Goal: Task Accomplishment & Management: Manage account settings

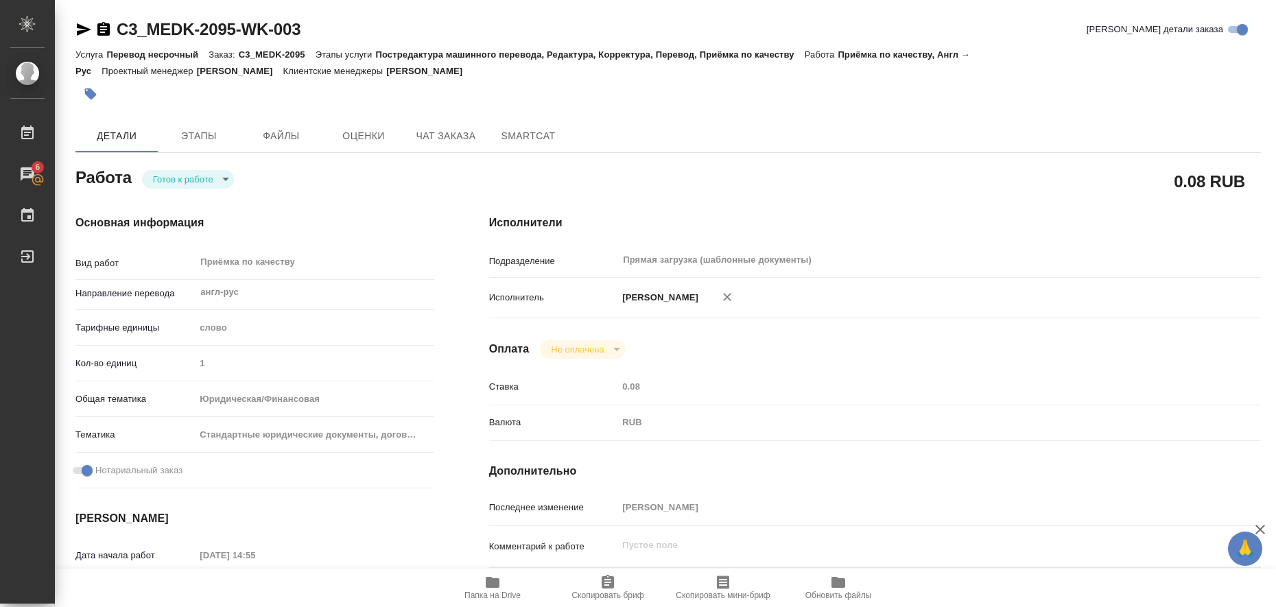
click at [84, 30] on icon "button" at bounding box center [83, 29] width 16 height 16
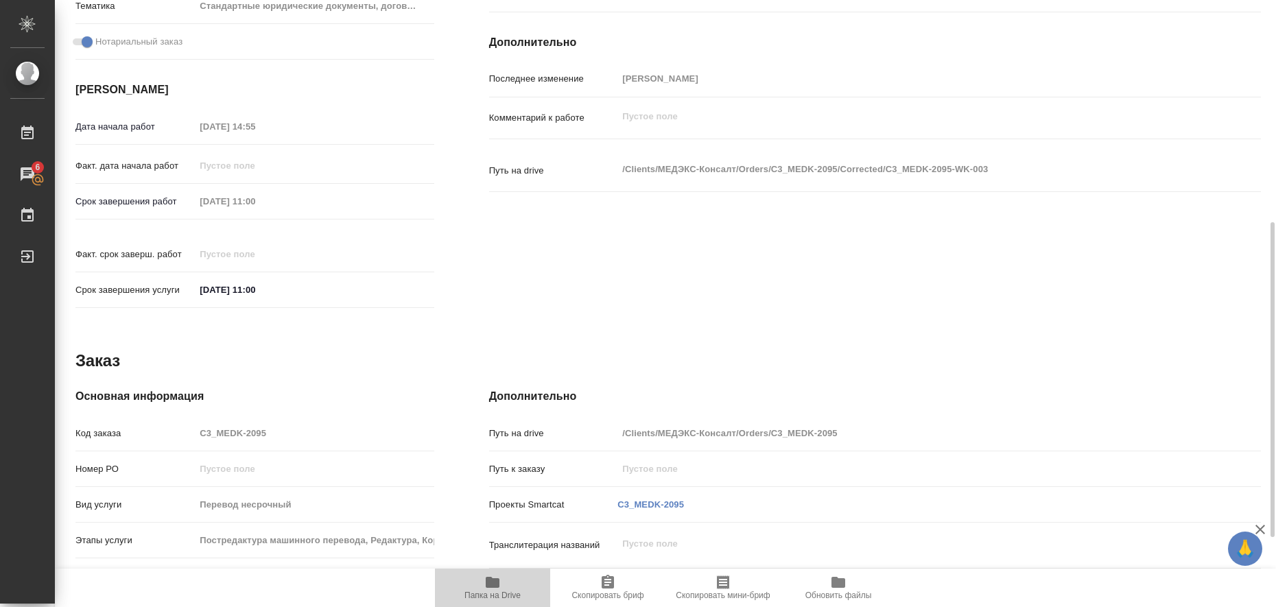
click at [495, 580] on icon "button" at bounding box center [493, 582] width 14 height 11
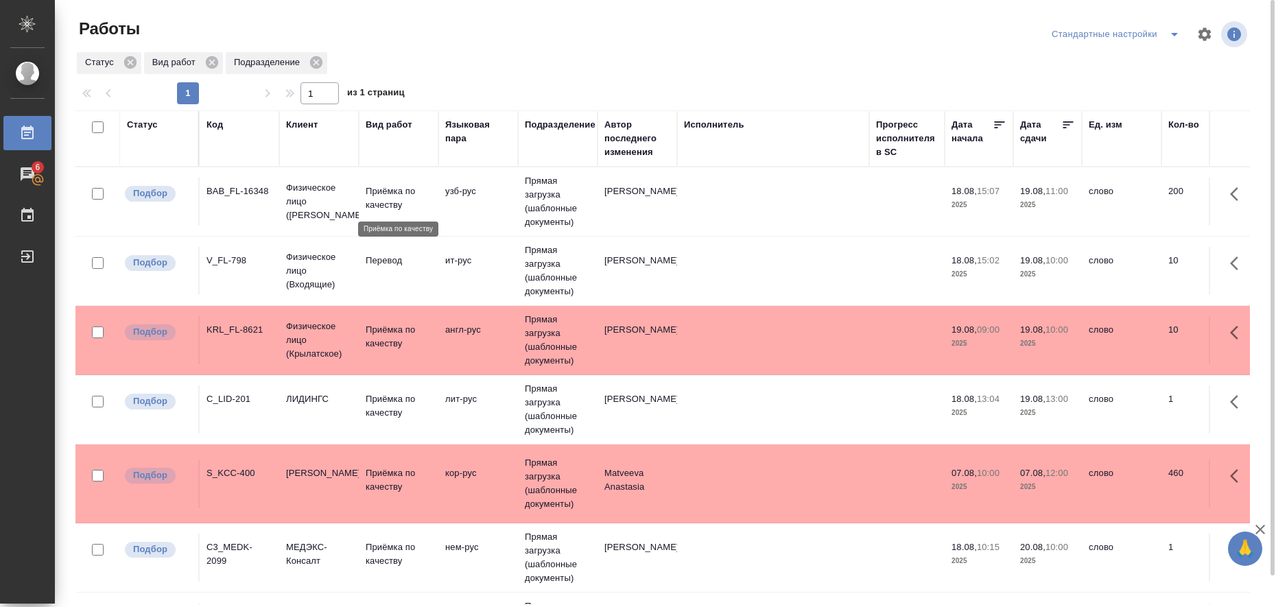
click at [396, 193] on p "Приёмка по качеству" at bounding box center [399, 198] width 66 height 27
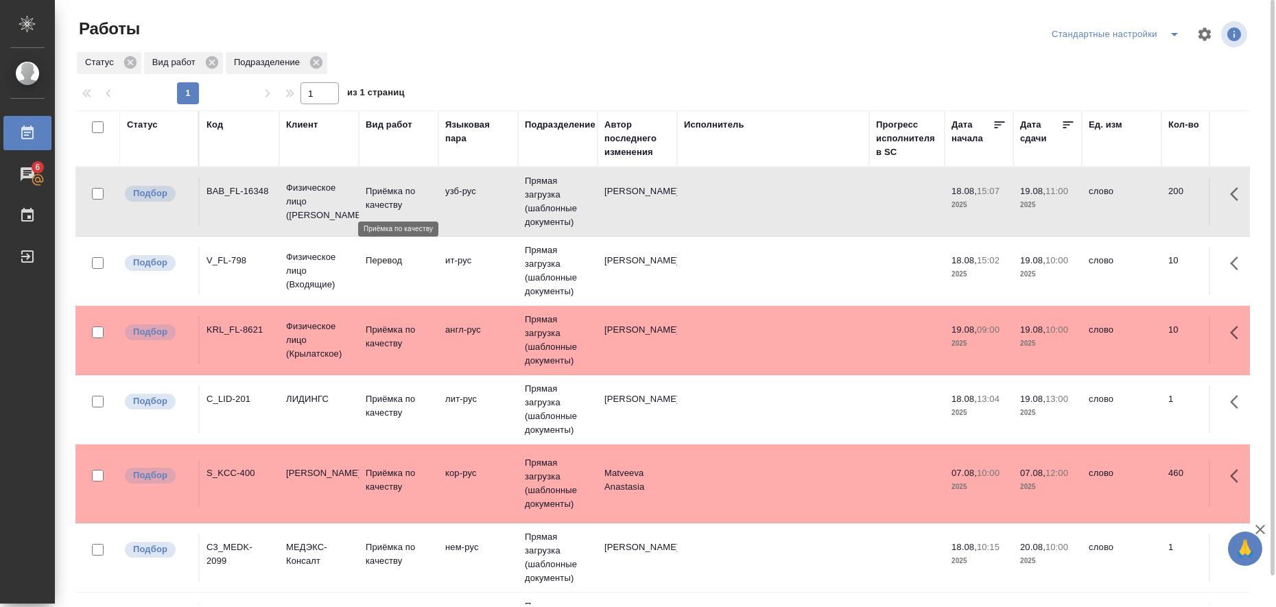
click at [396, 193] on p "Приёмка по качеству" at bounding box center [399, 198] width 66 height 27
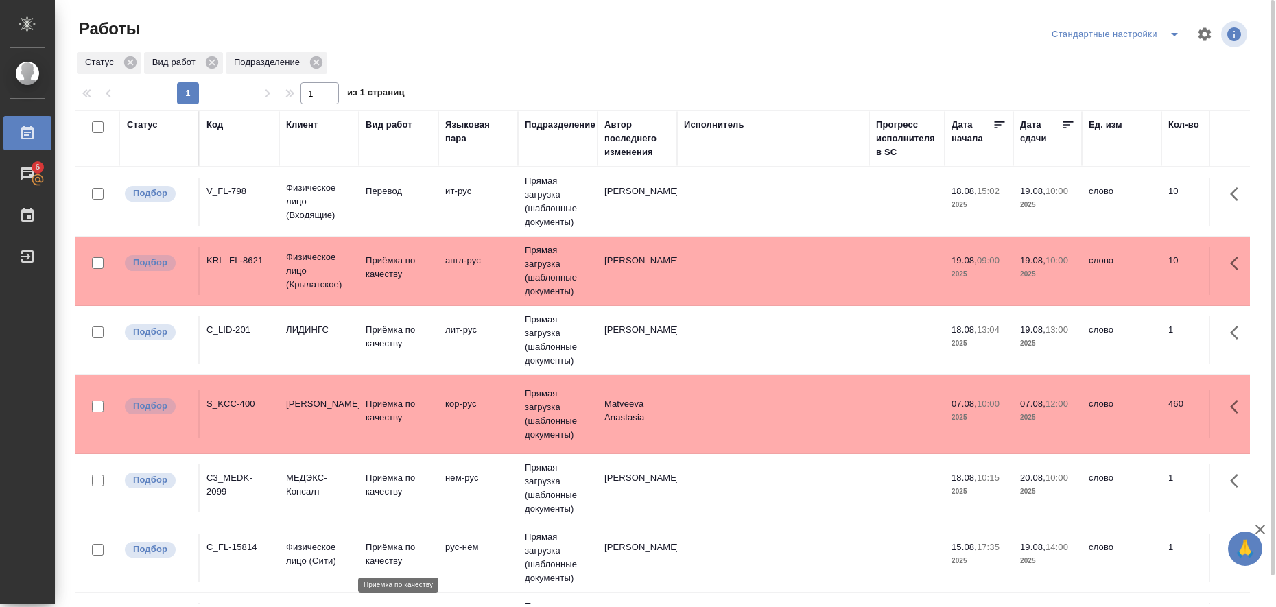
click at [377, 548] on p "Приёмка по качеству" at bounding box center [399, 554] width 66 height 27
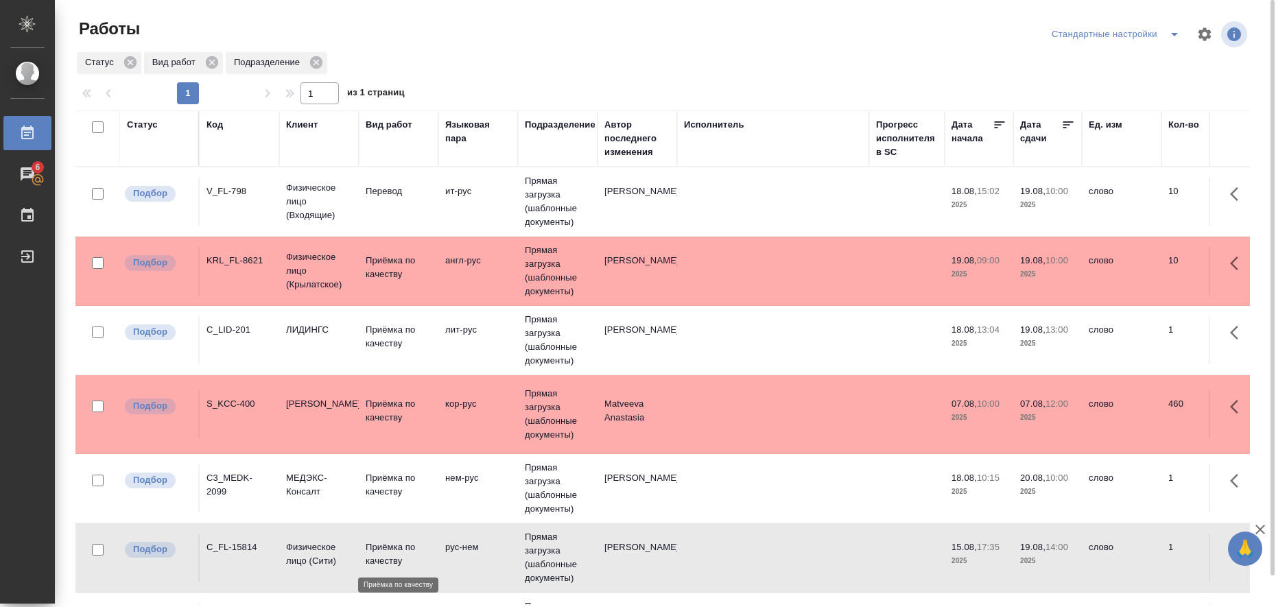
click at [377, 548] on p "Приёмка по качеству" at bounding box center [399, 554] width 66 height 27
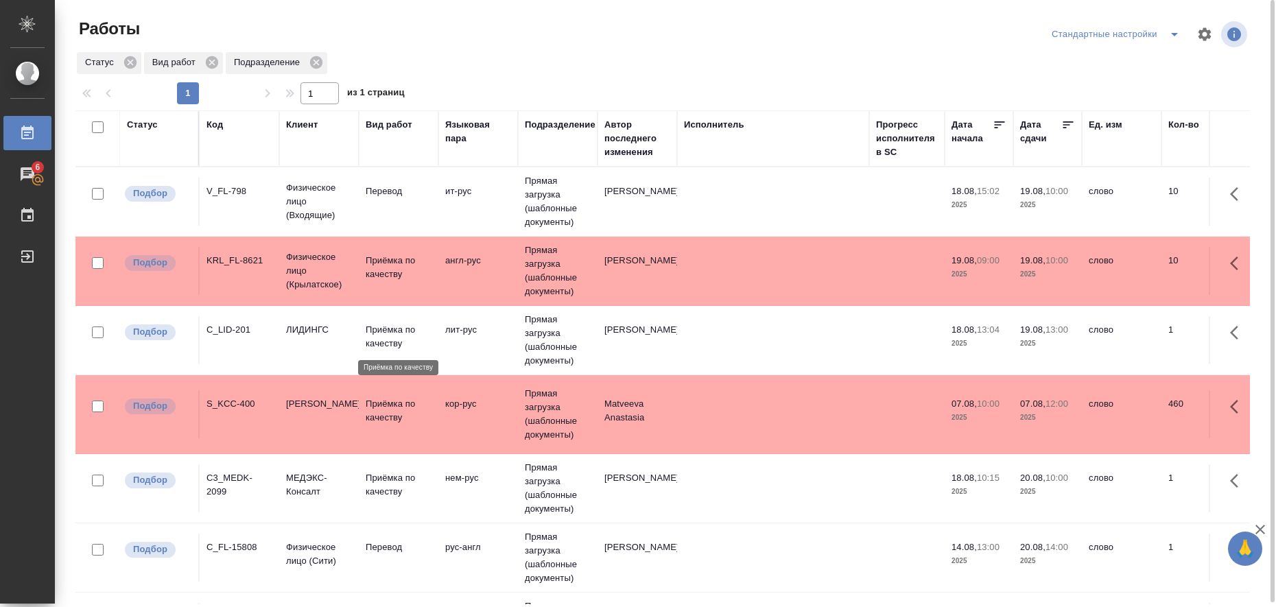
click at [395, 338] on p "Приёмка по качеству" at bounding box center [399, 336] width 66 height 27
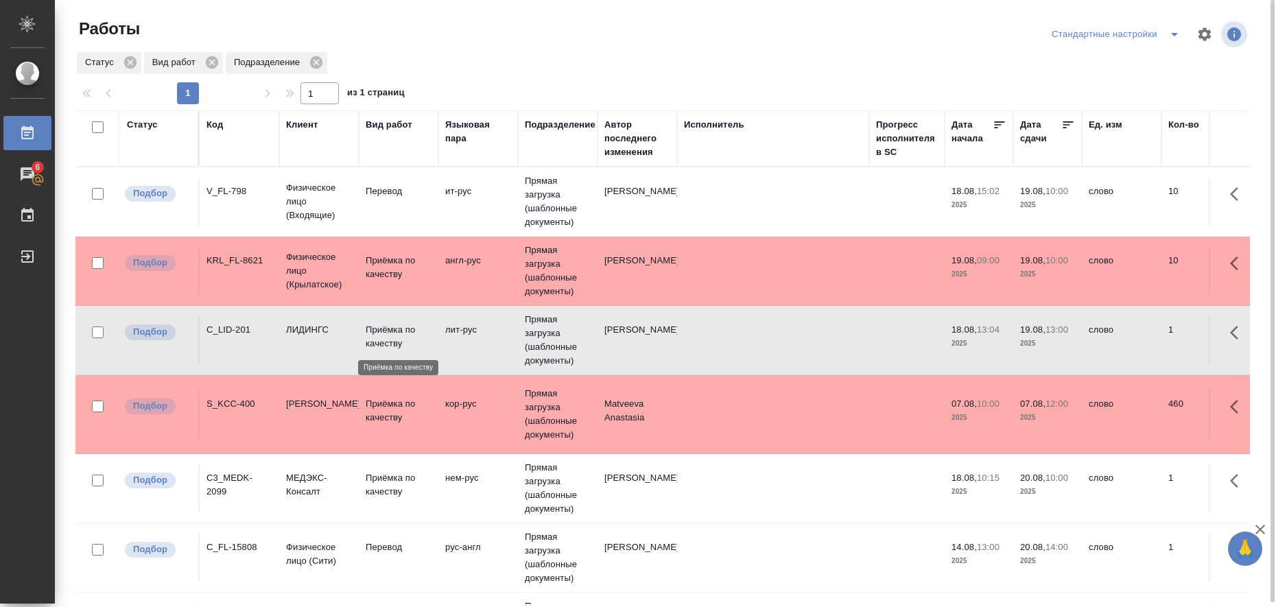
click at [395, 338] on p "Приёмка по качеству" at bounding box center [399, 336] width 66 height 27
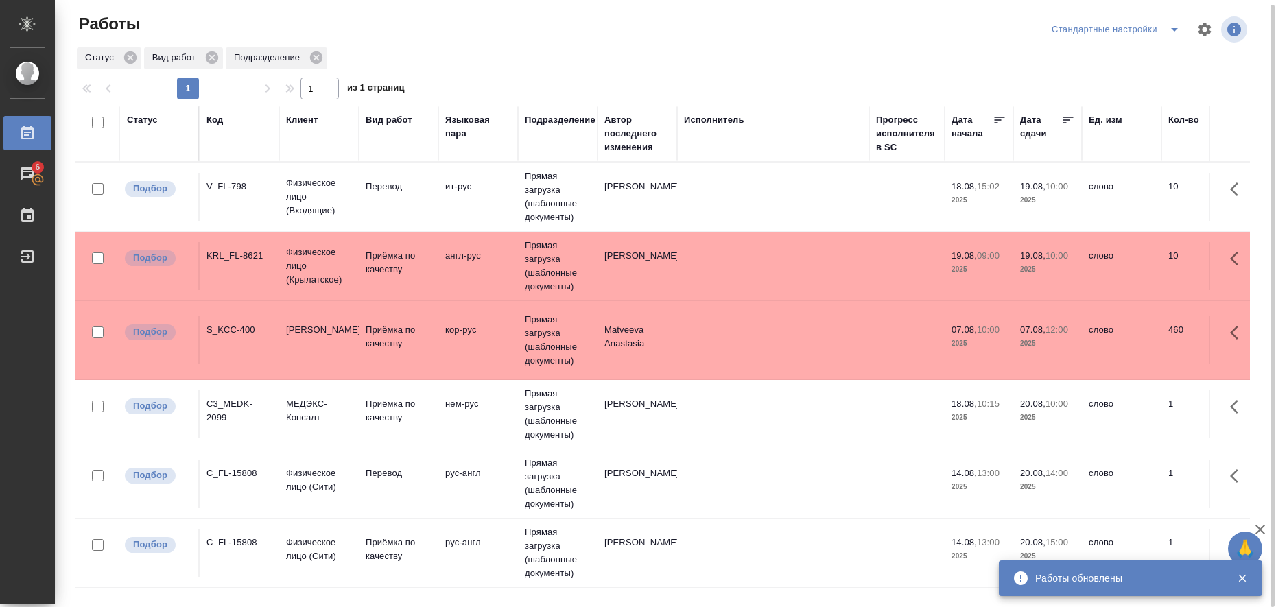
scroll to position [1, 0]
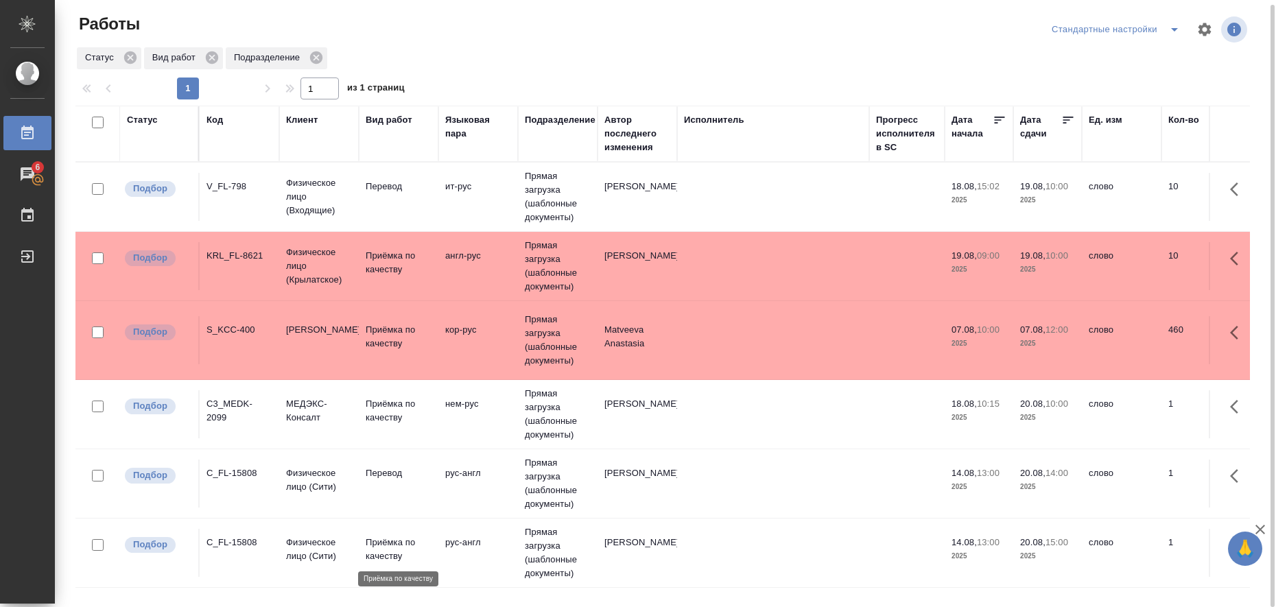
click at [379, 543] on p "Приёмка по качеству" at bounding box center [399, 549] width 66 height 27
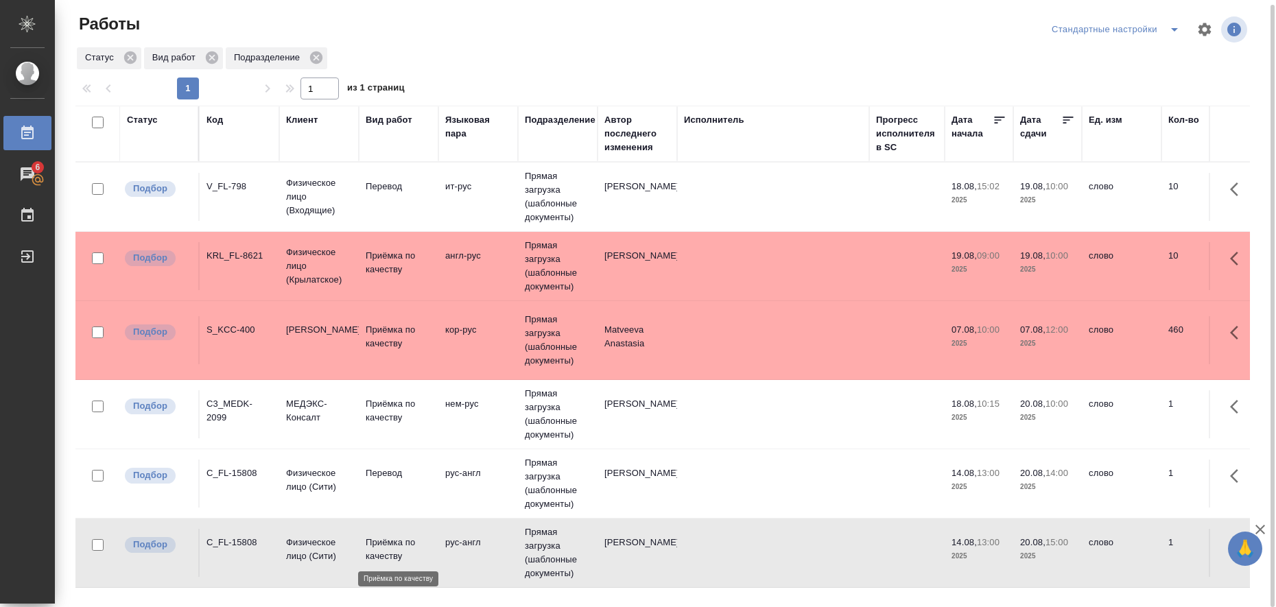
click at [379, 543] on p "Приёмка по качеству" at bounding box center [399, 549] width 66 height 27
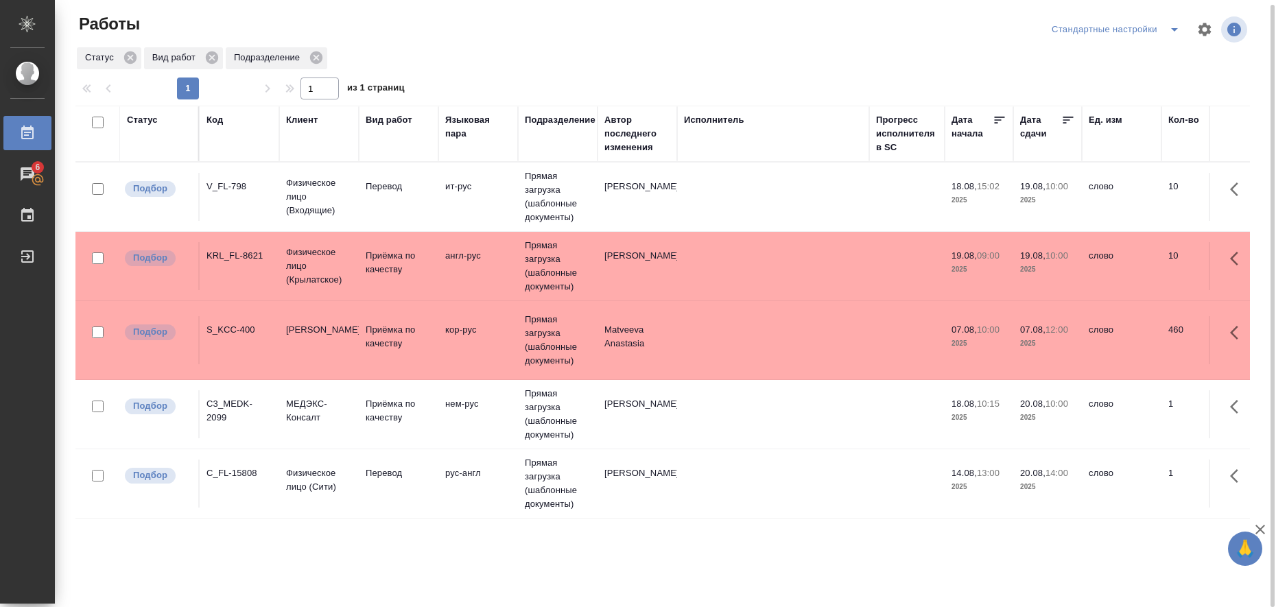
scroll to position [0, 0]
click at [369, 221] on td "Приёмка по качеству" at bounding box center [399, 197] width 80 height 48
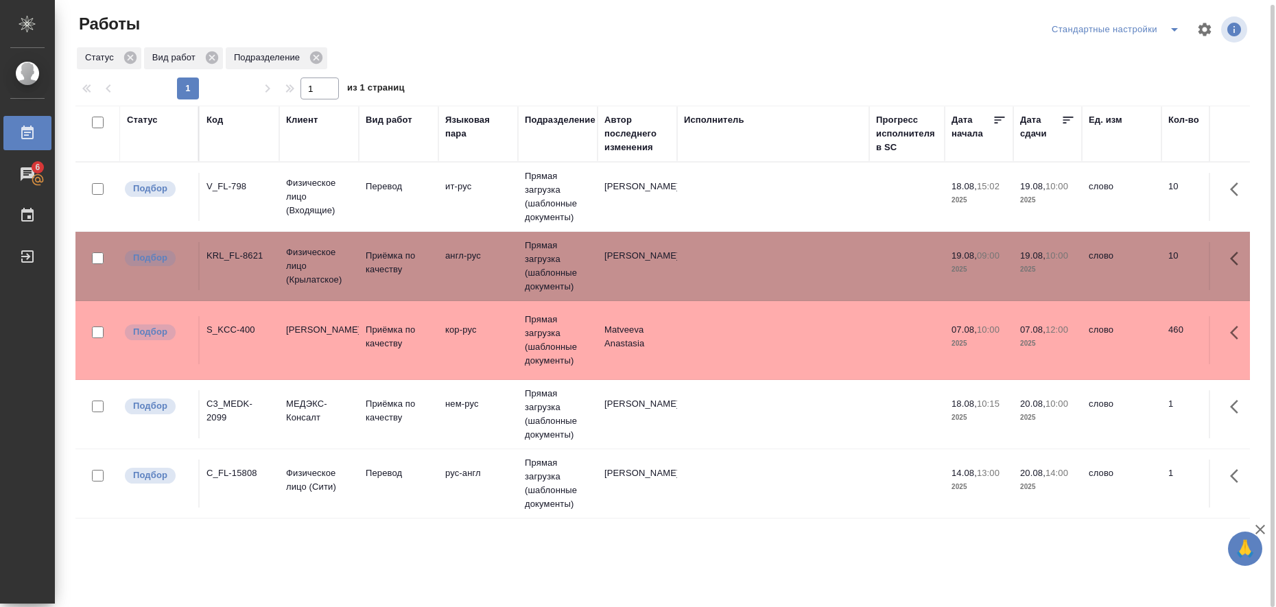
click at [369, 221] on td "Приёмка по качеству" at bounding box center [399, 197] width 80 height 48
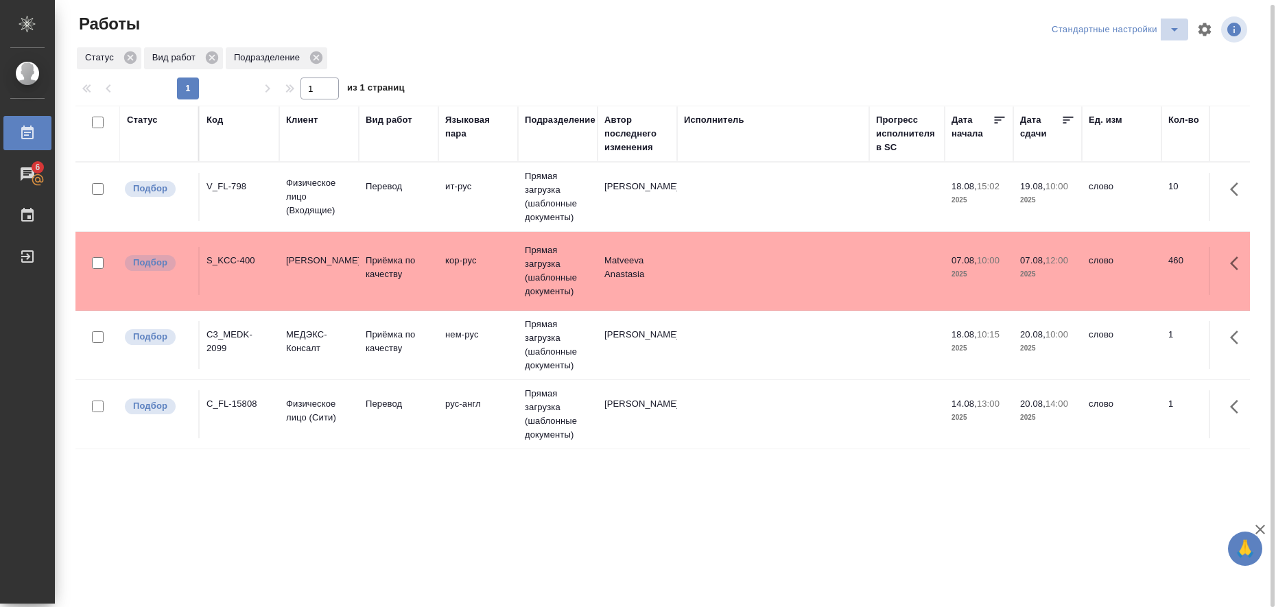
click at [1175, 29] on icon "split button" at bounding box center [1174, 29] width 7 height 3
click at [1133, 49] on li "в работе" at bounding box center [1118, 52] width 140 height 22
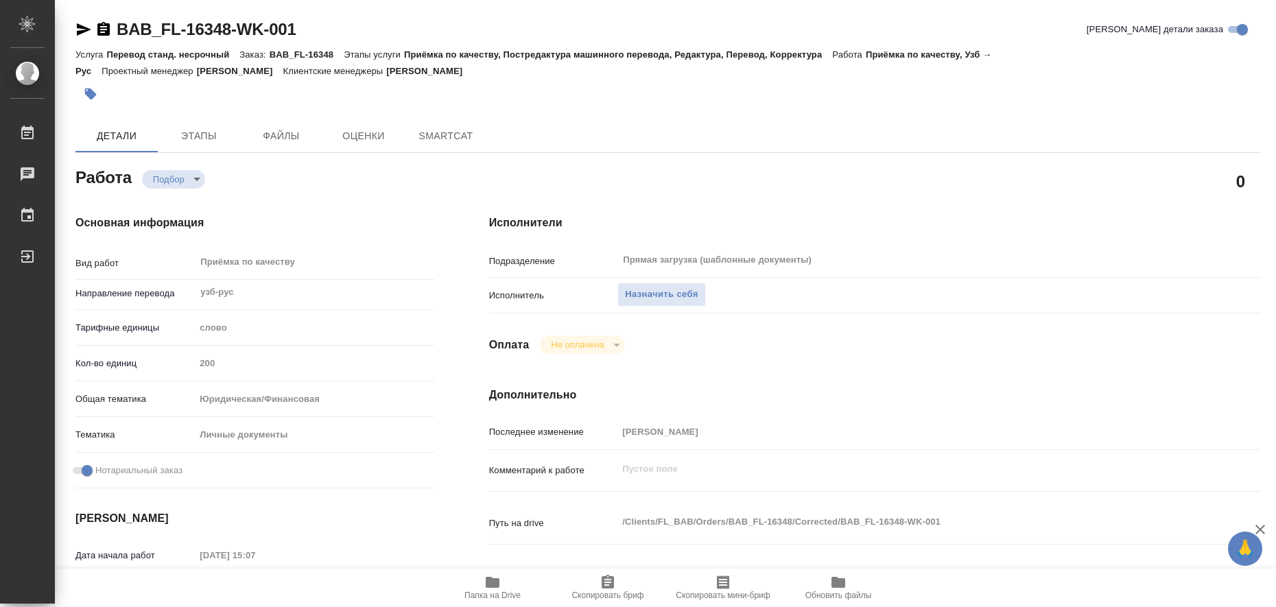
type textarea "x"
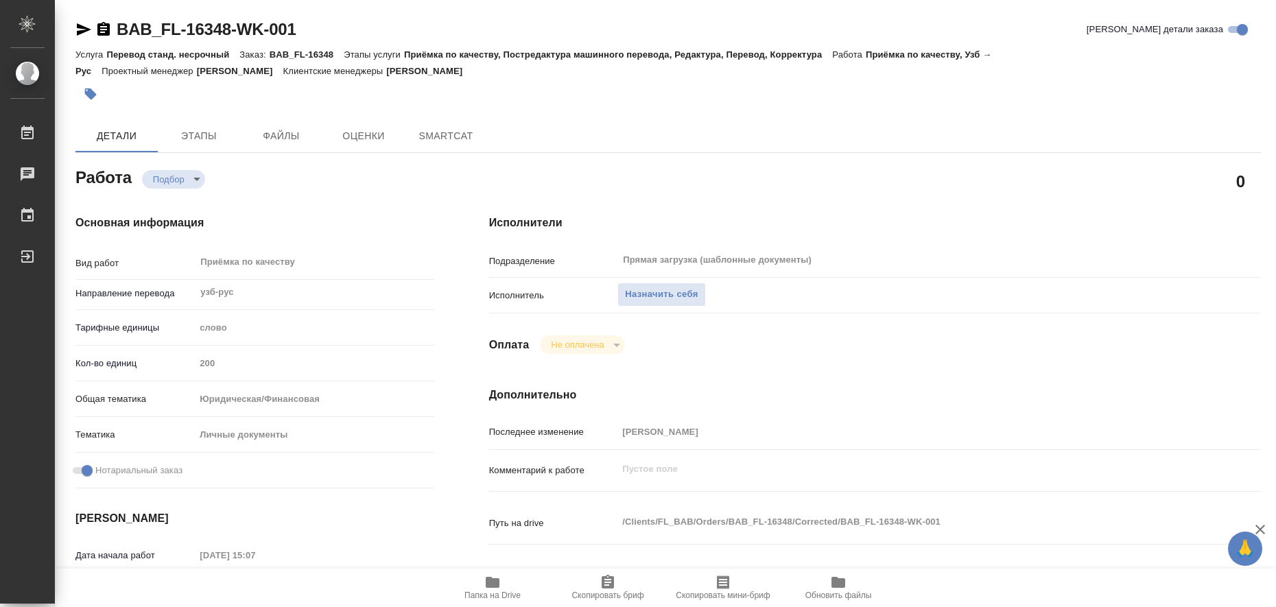
type textarea "x"
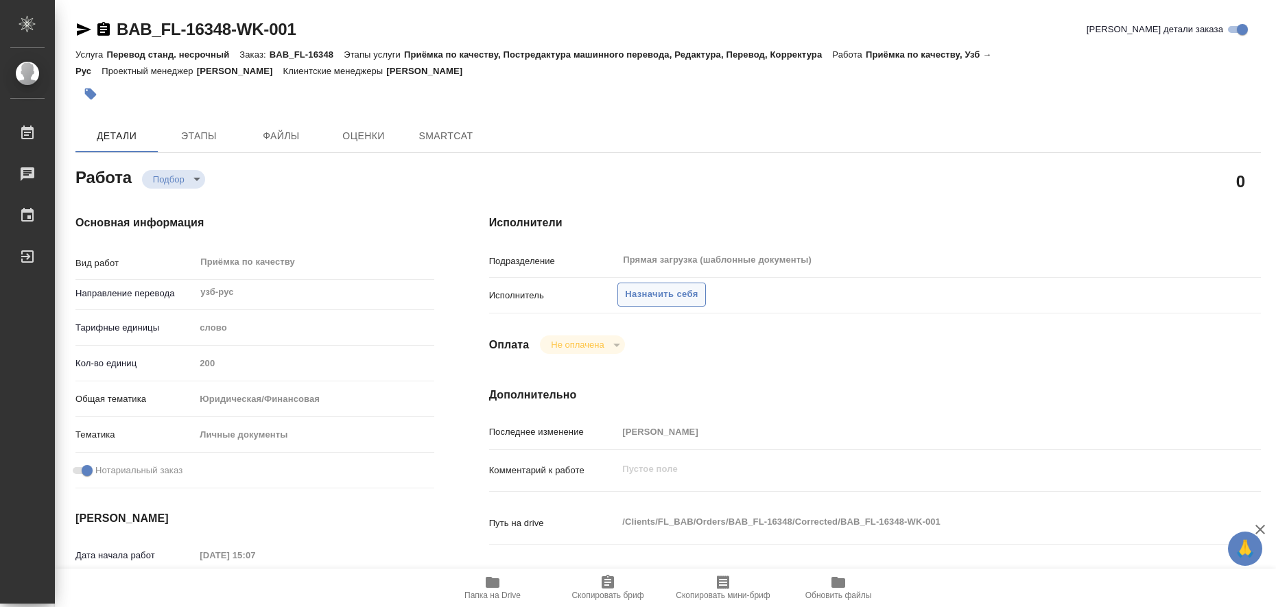
type textarea "x"
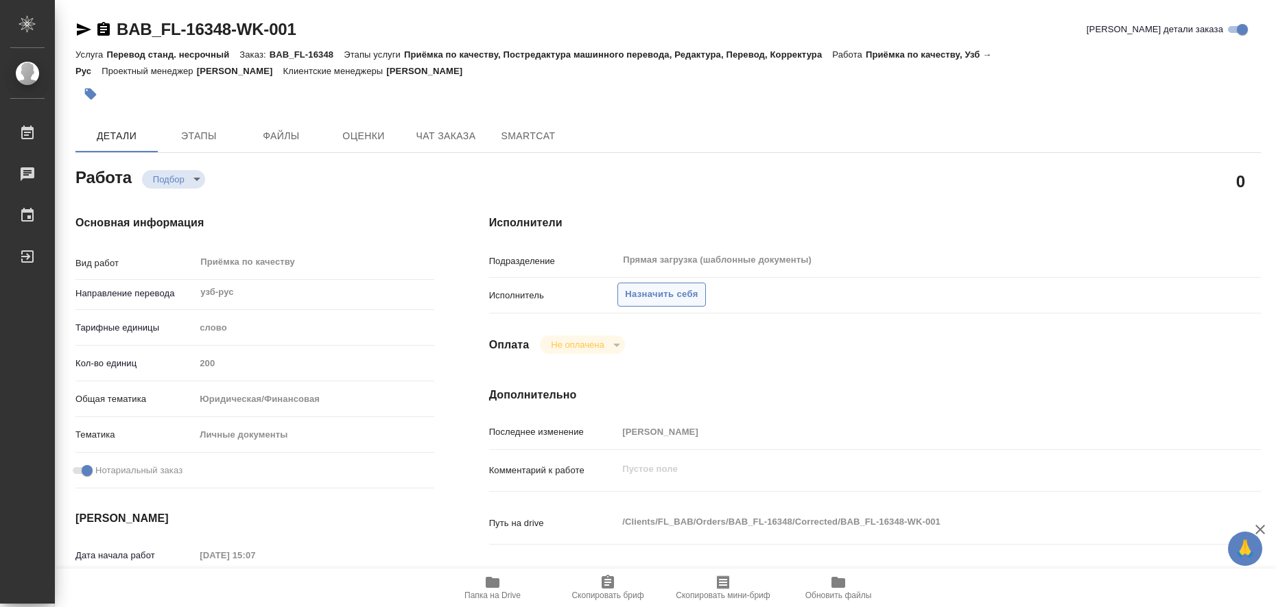
click at [657, 294] on span "Назначить себя" at bounding box center [661, 295] width 73 height 16
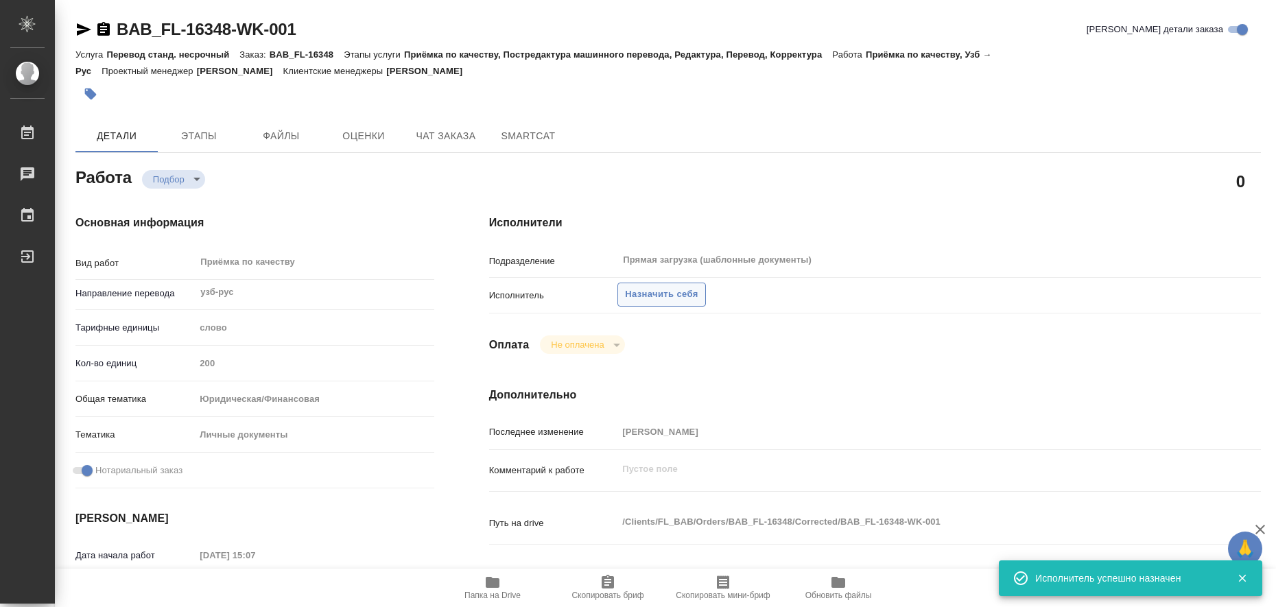
type textarea "x"
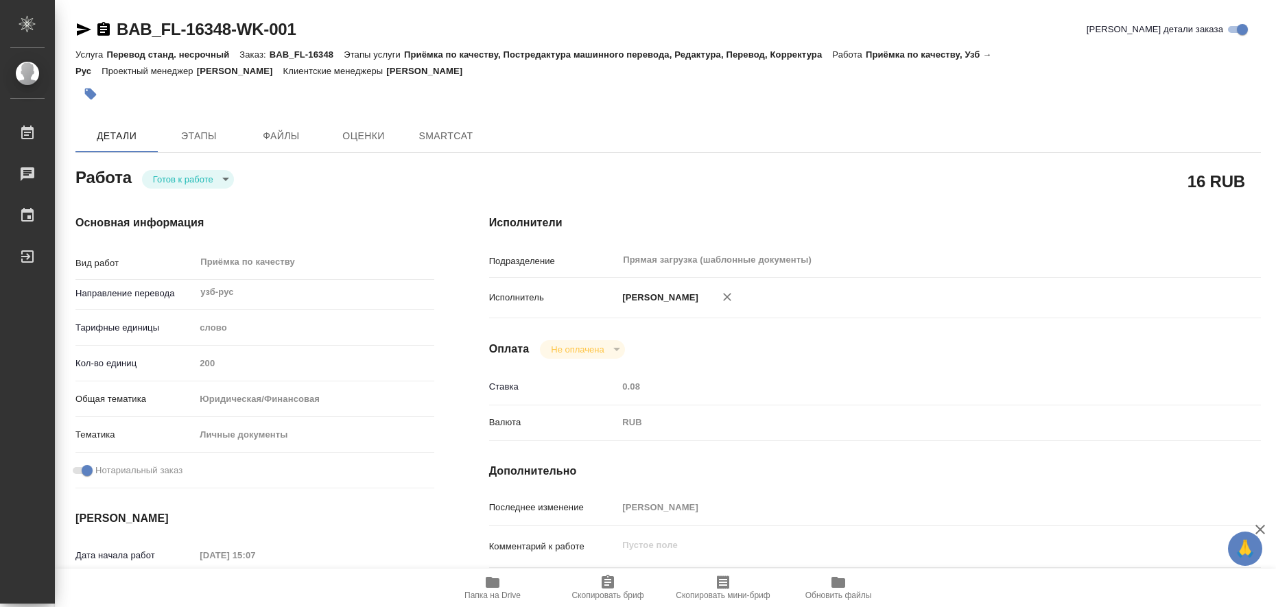
type textarea "x"
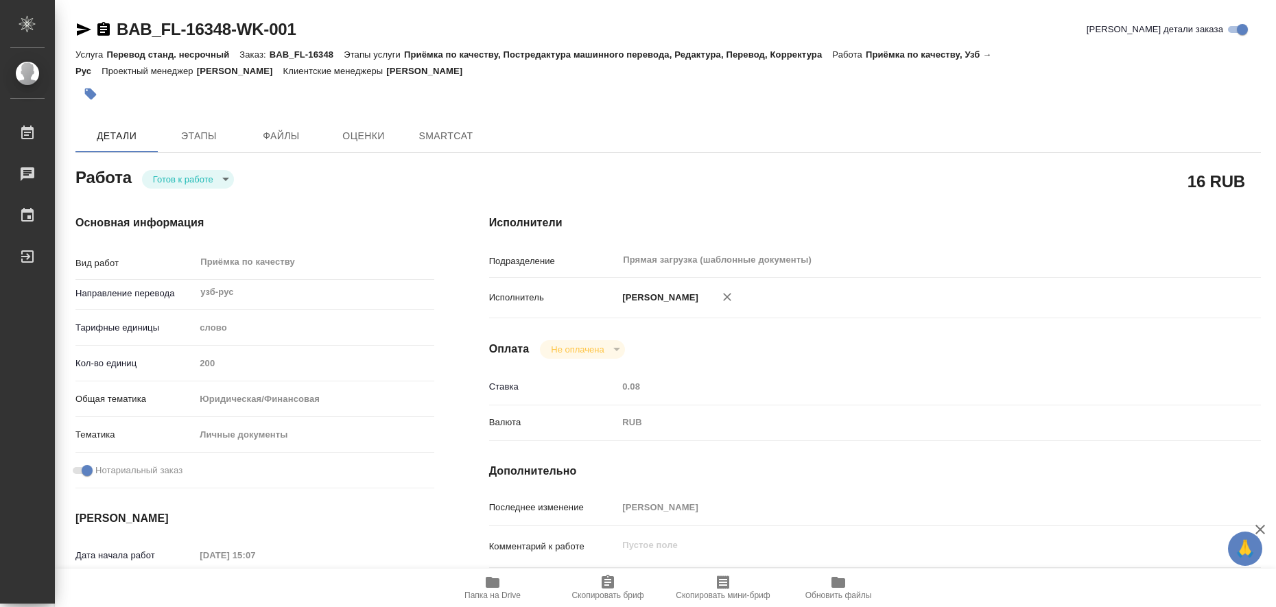
type textarea "x"
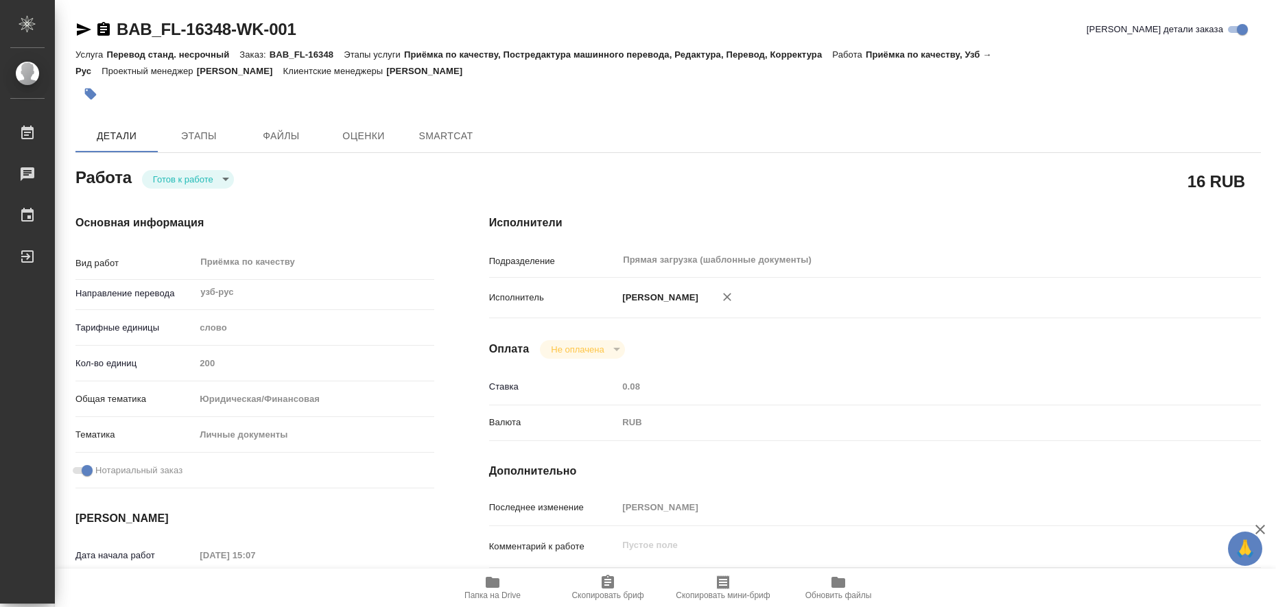
type textarea "x"
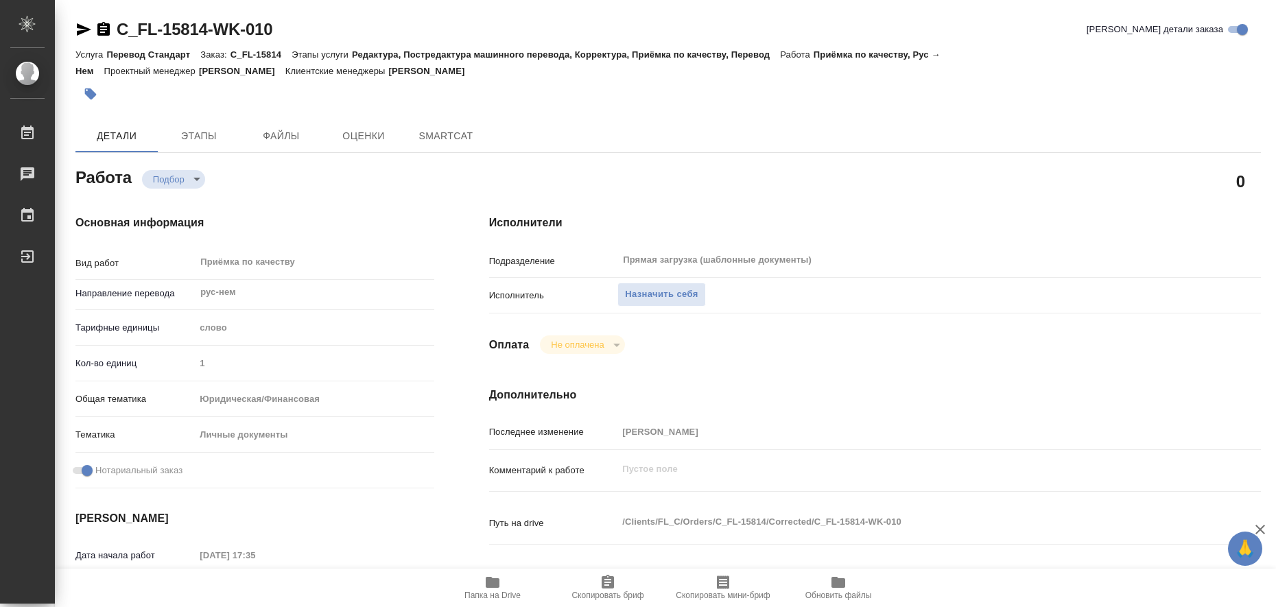
type textarea "x"
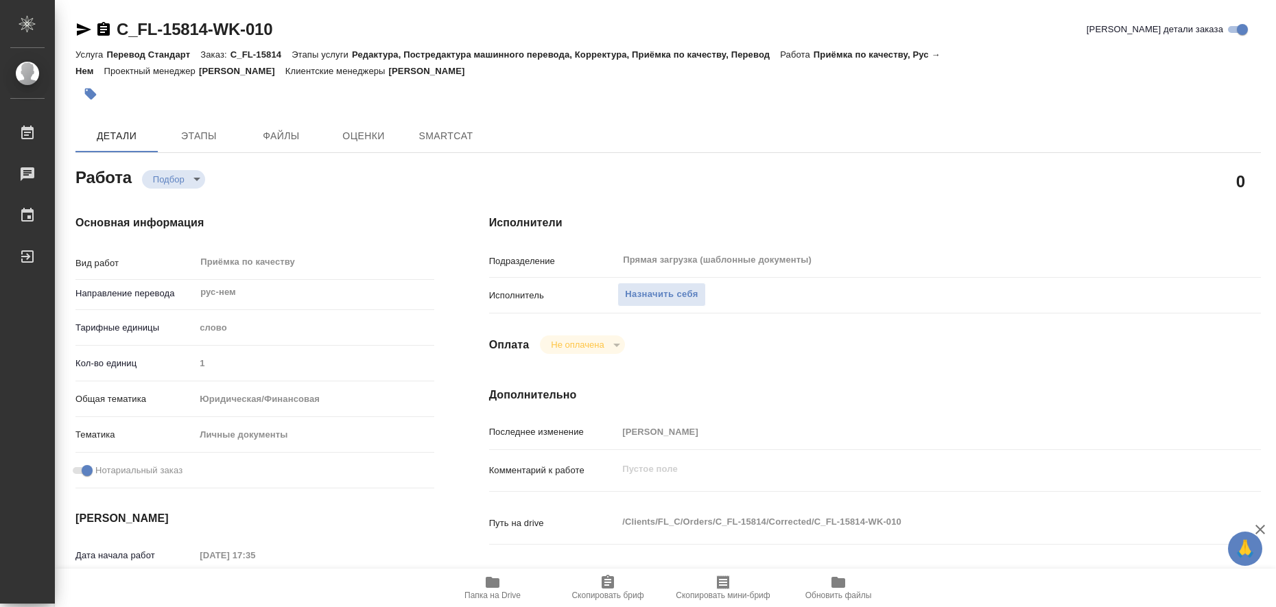
type textarea "x"
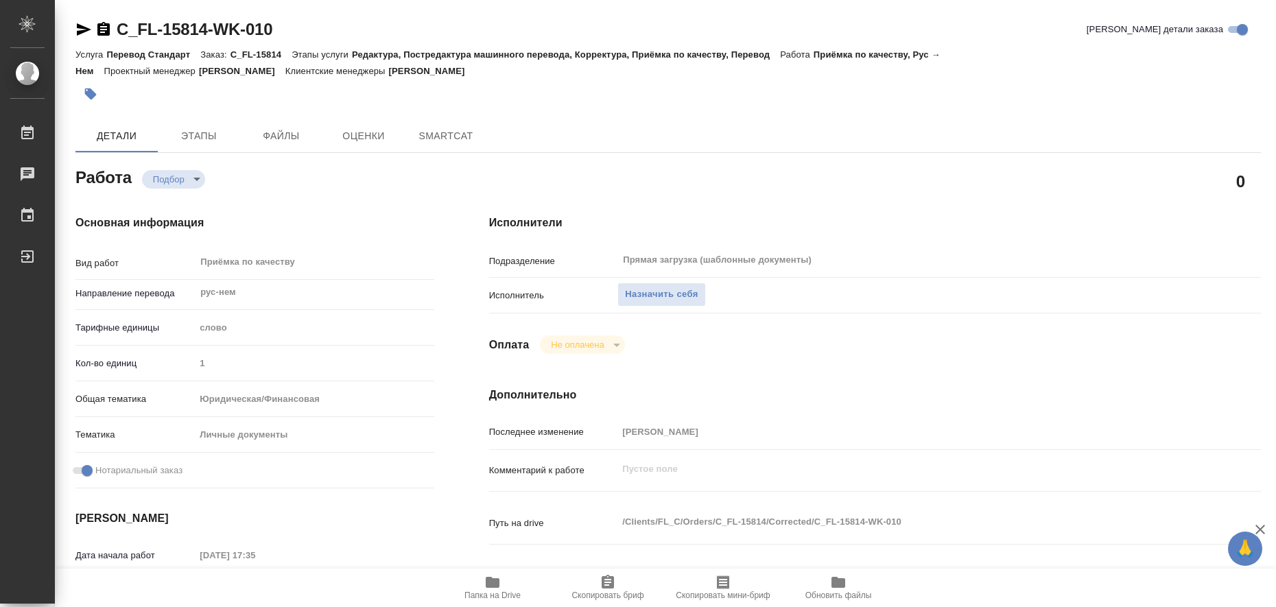
type textarea "x"
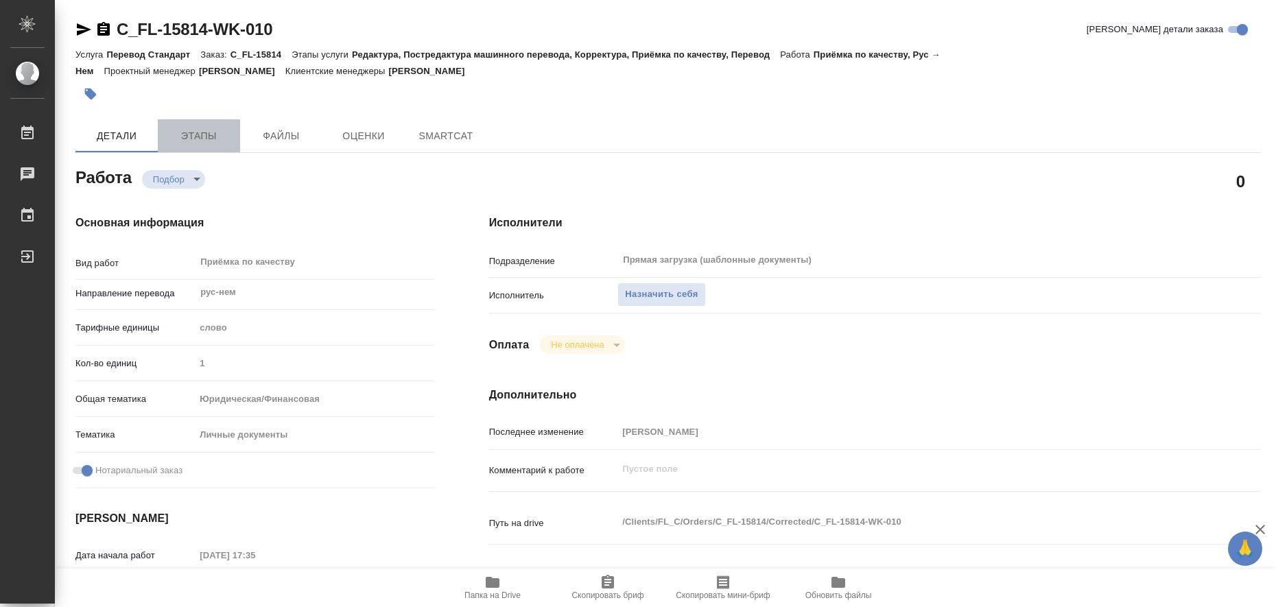
click at [198, 143] on span "Этапы" at bounding box center [199, 136] width 66 height 17
type textarea "x"
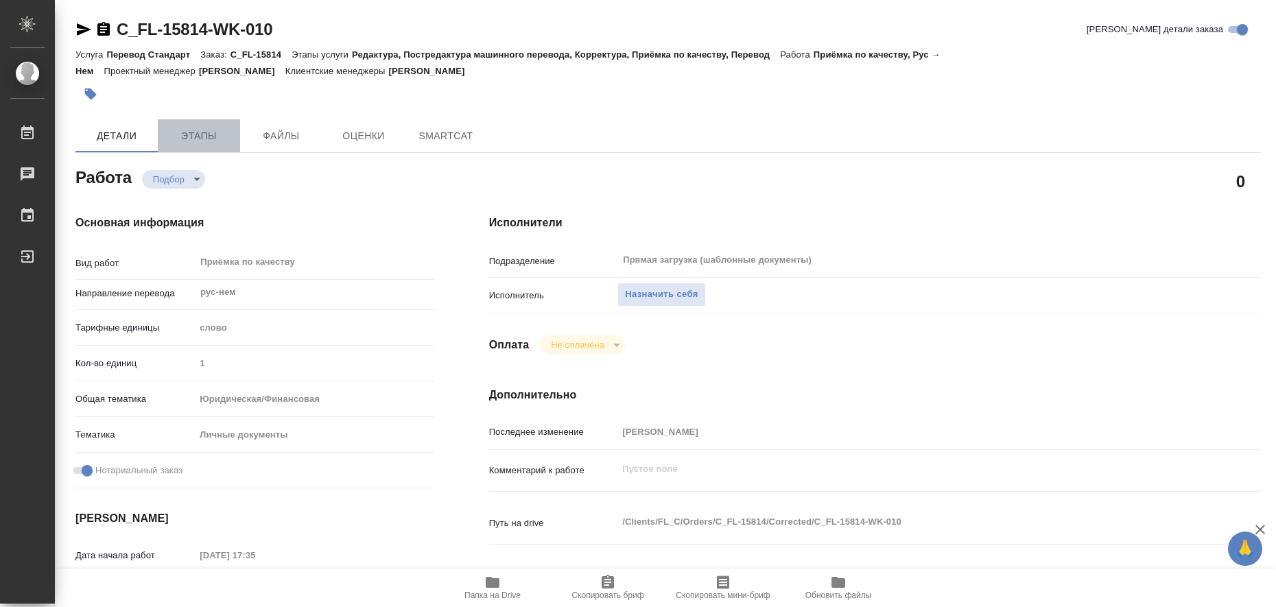
type textarea "x"
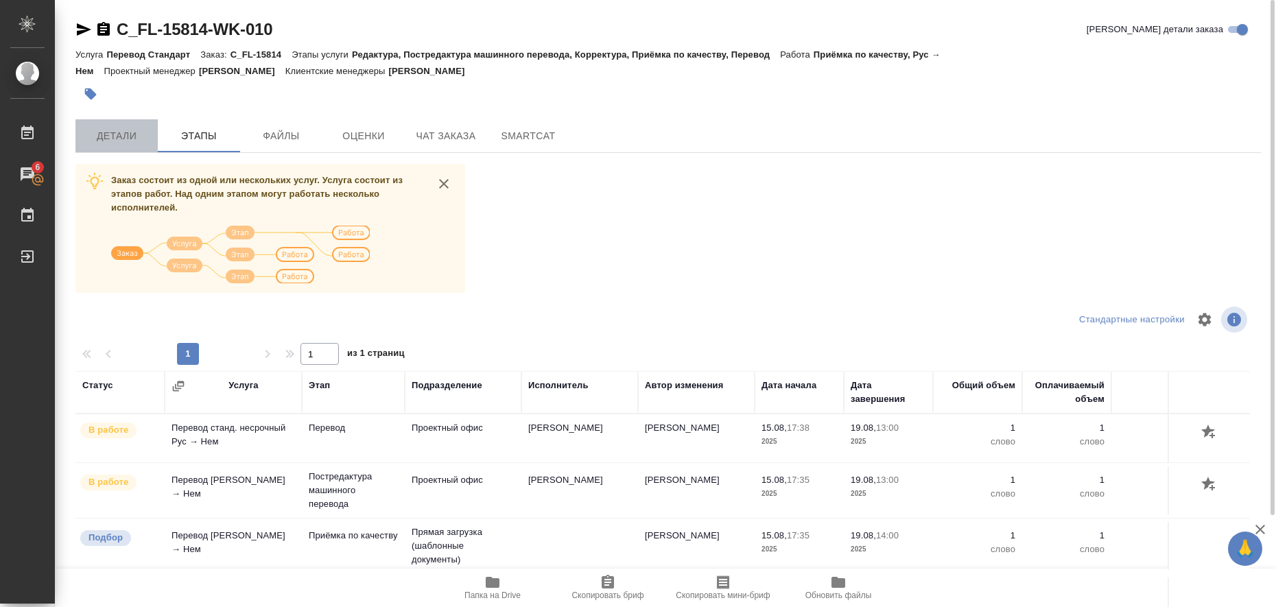
click at [123, 139] on span "Детали" at bounding box center [117, 136] width 66 height 17
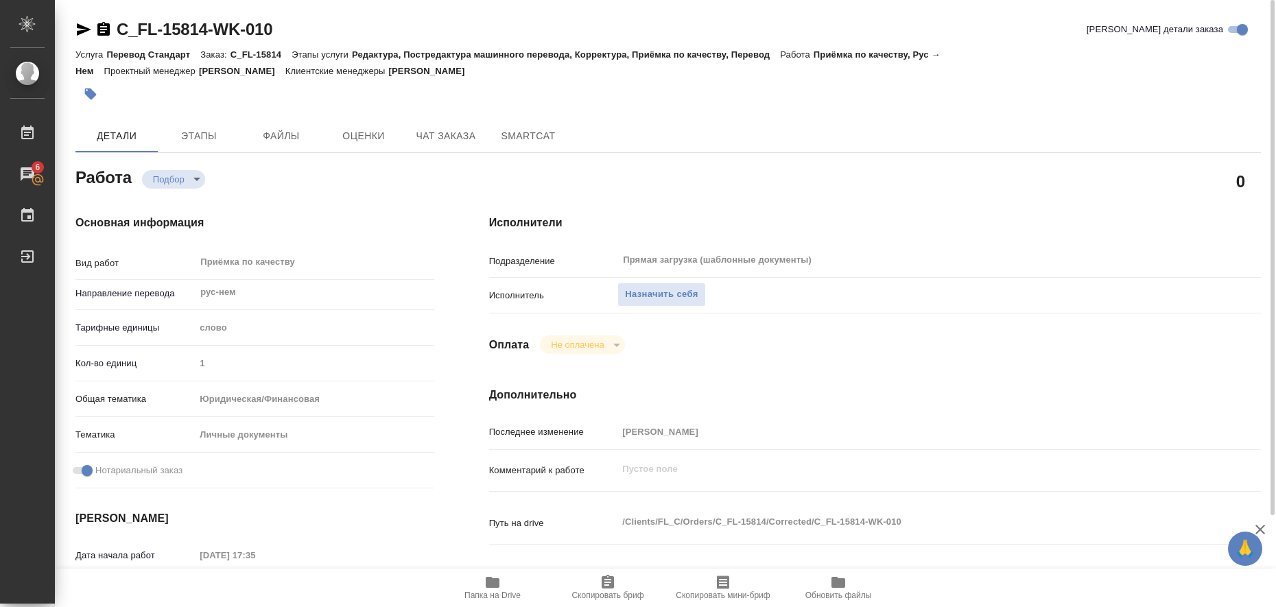
type textarea "x"
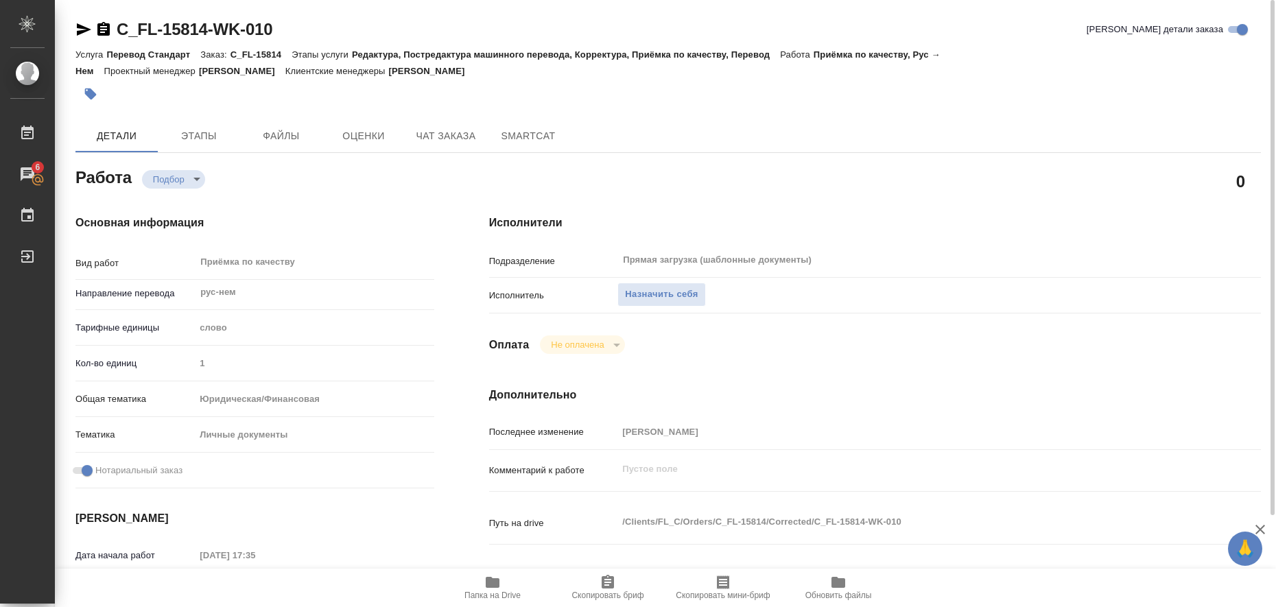
type textarea "x"
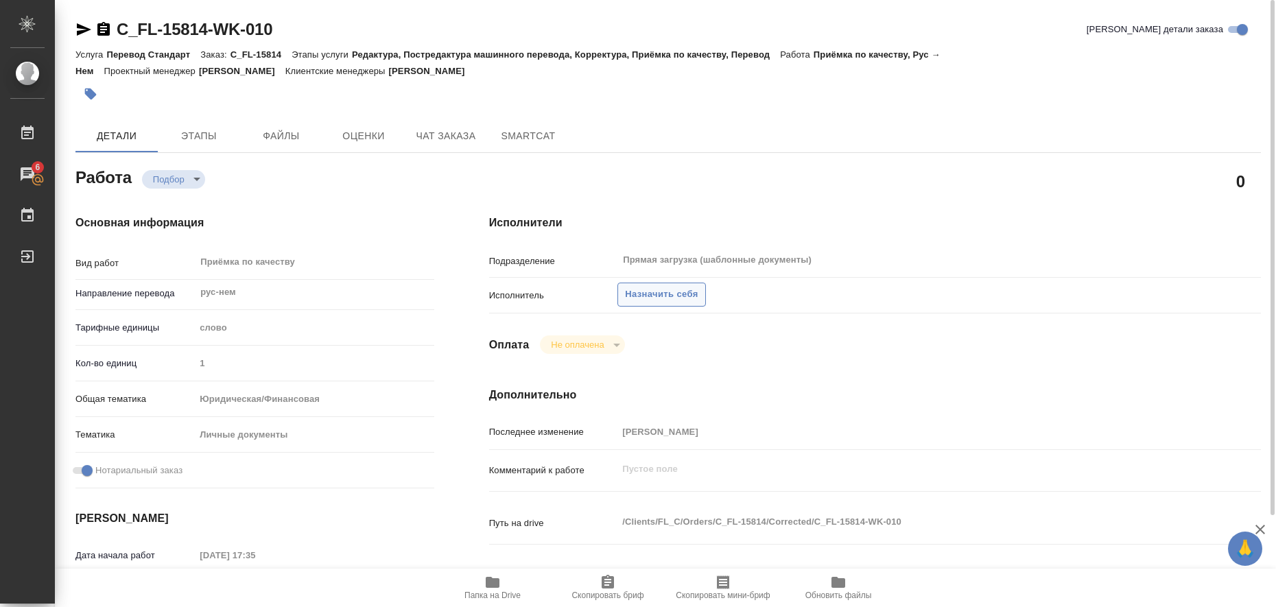
click at [655, 298] on span "Назначить себя" at bounding box center [661, 295] width 73 height 16
type textarea "x"
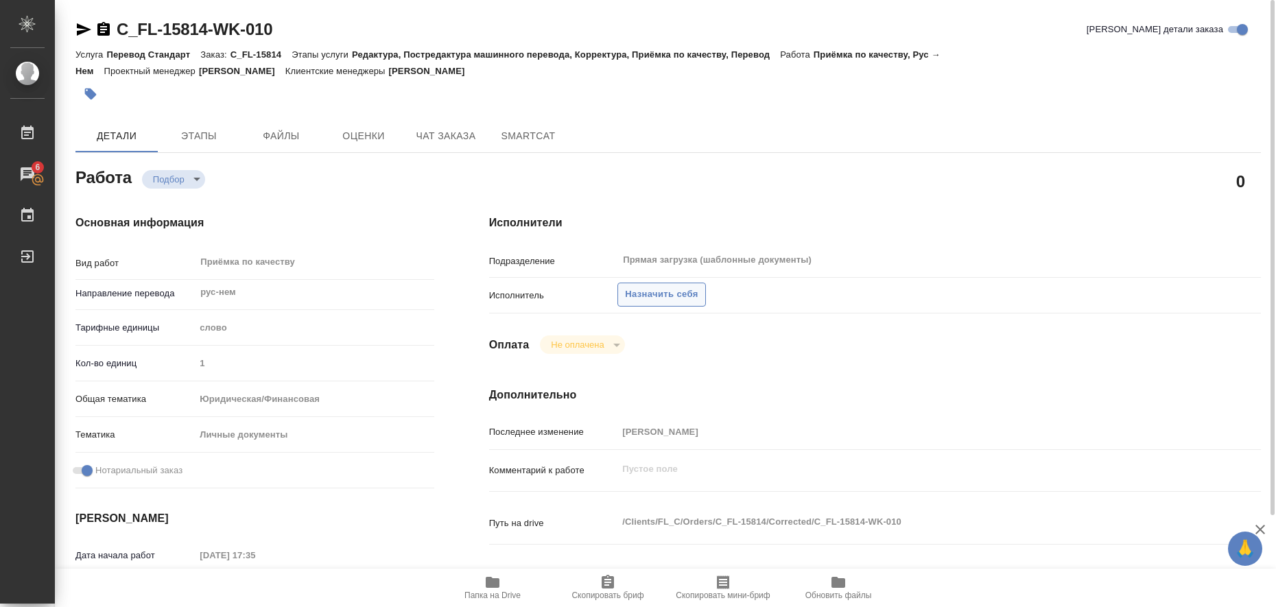
type textarea "x"
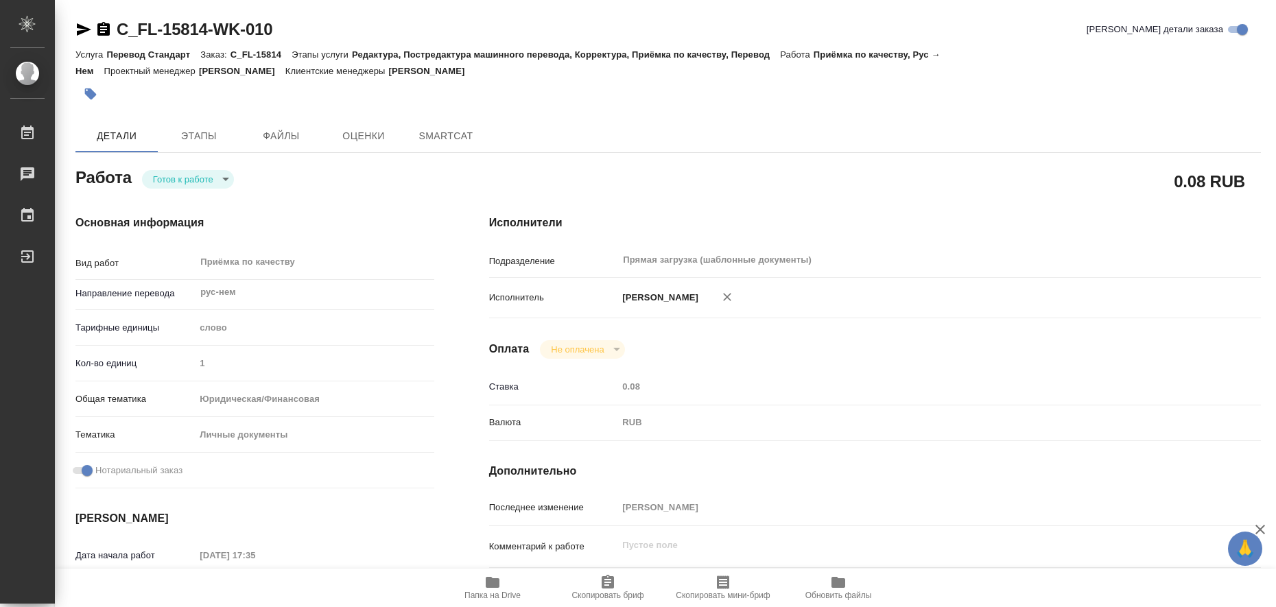
type textarea "x"
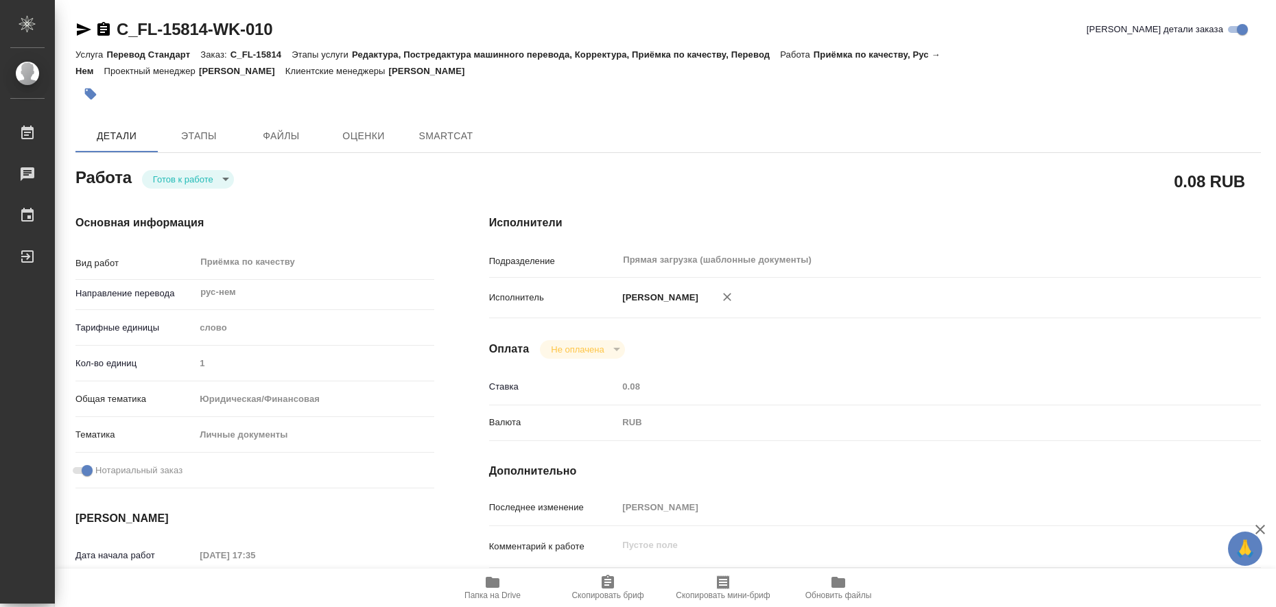
type textarea "x"
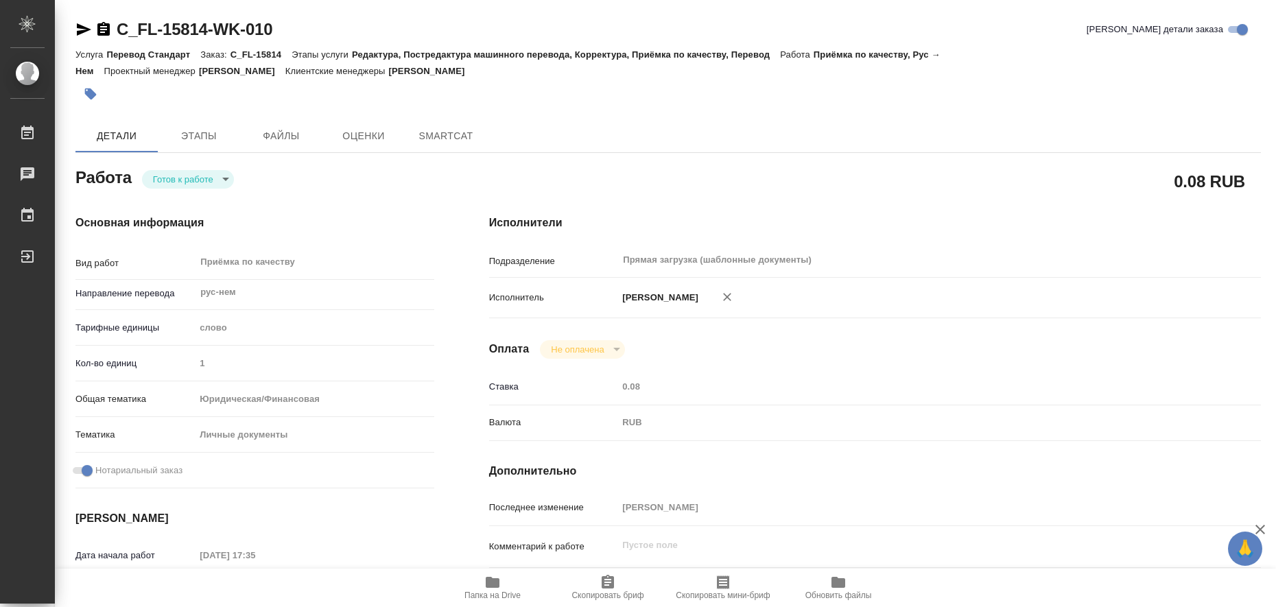
type textarea "x"
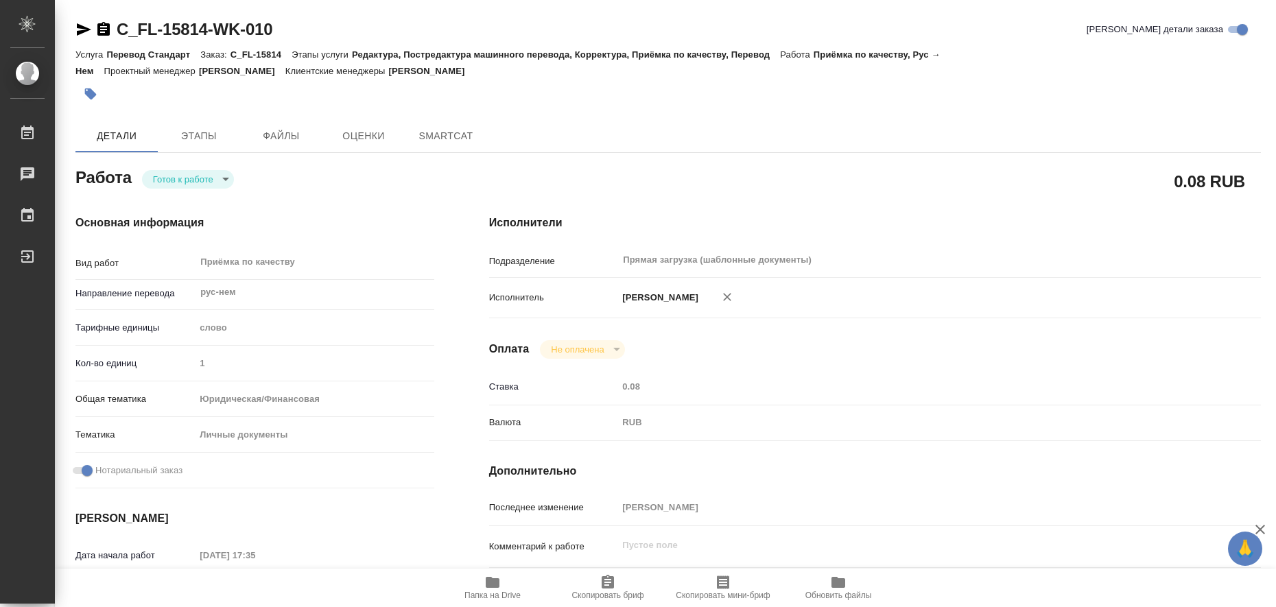
type textarea "x"
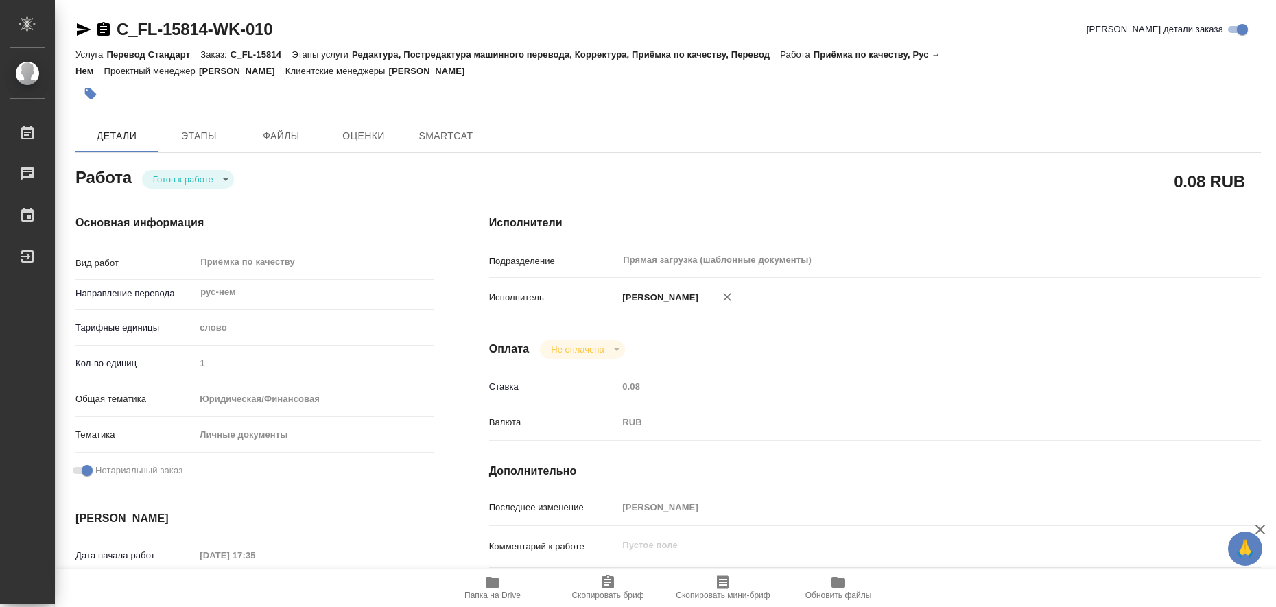
type textarea "x"
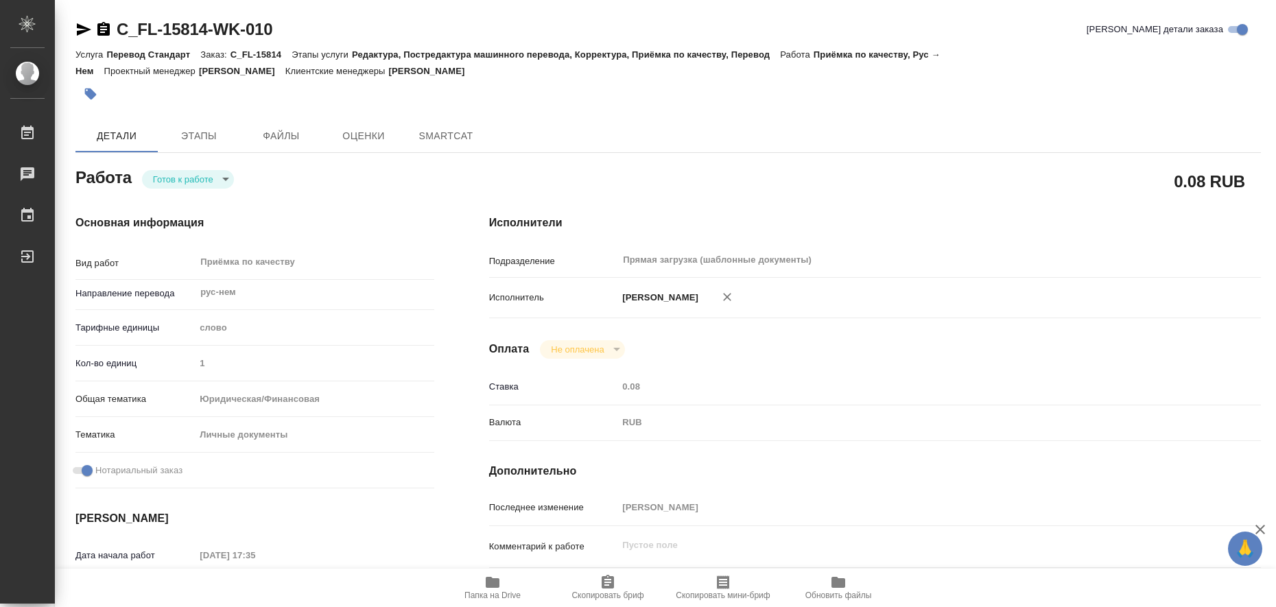
type textarea "x"
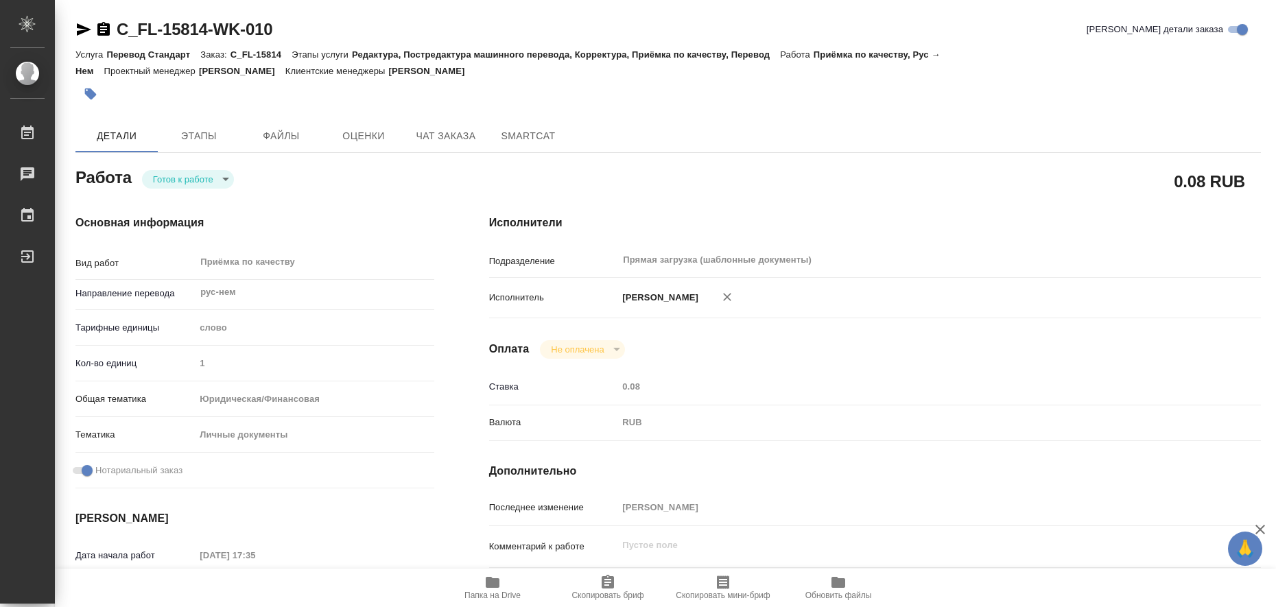
type textarea "x"
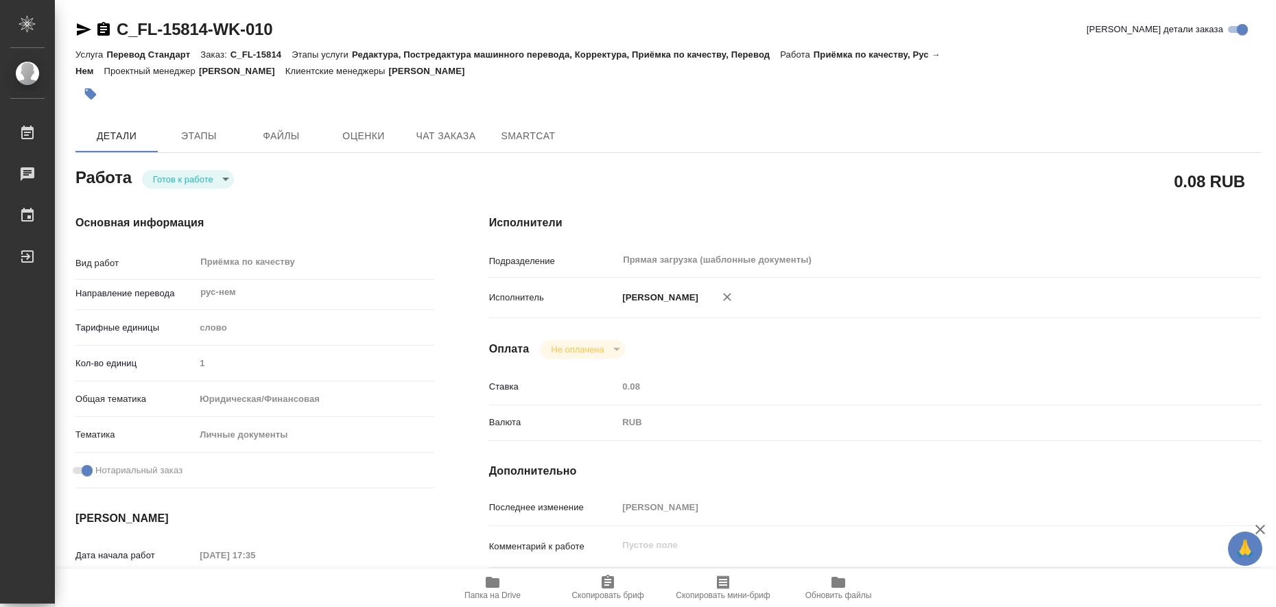
type textarea "x"
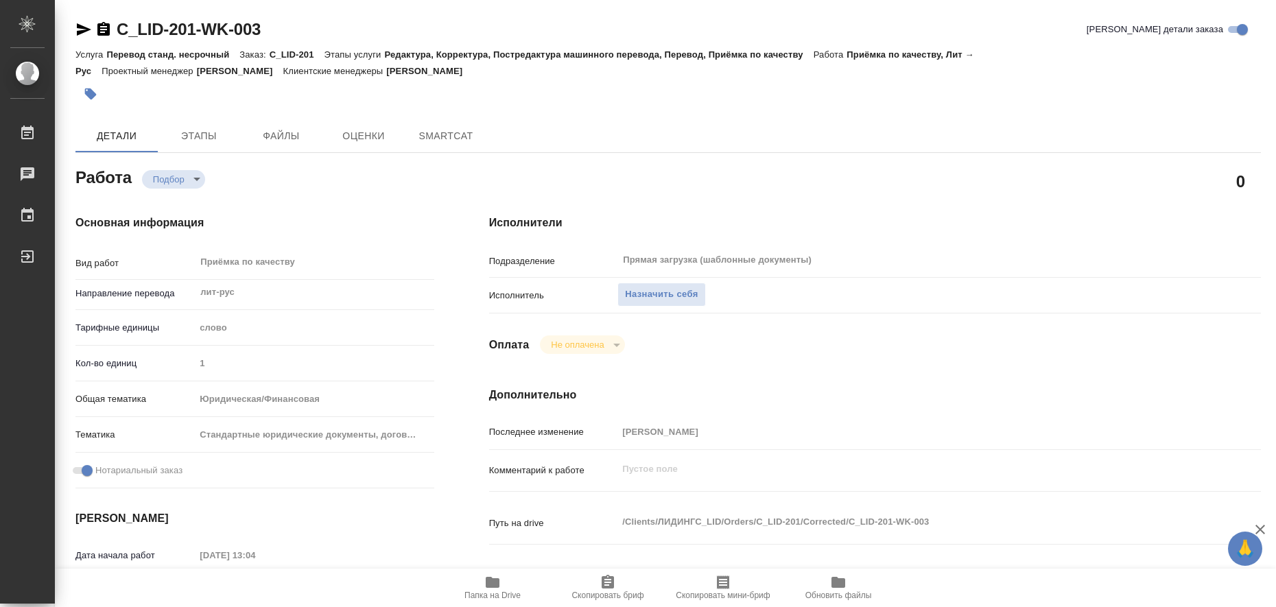
type textarea "x"
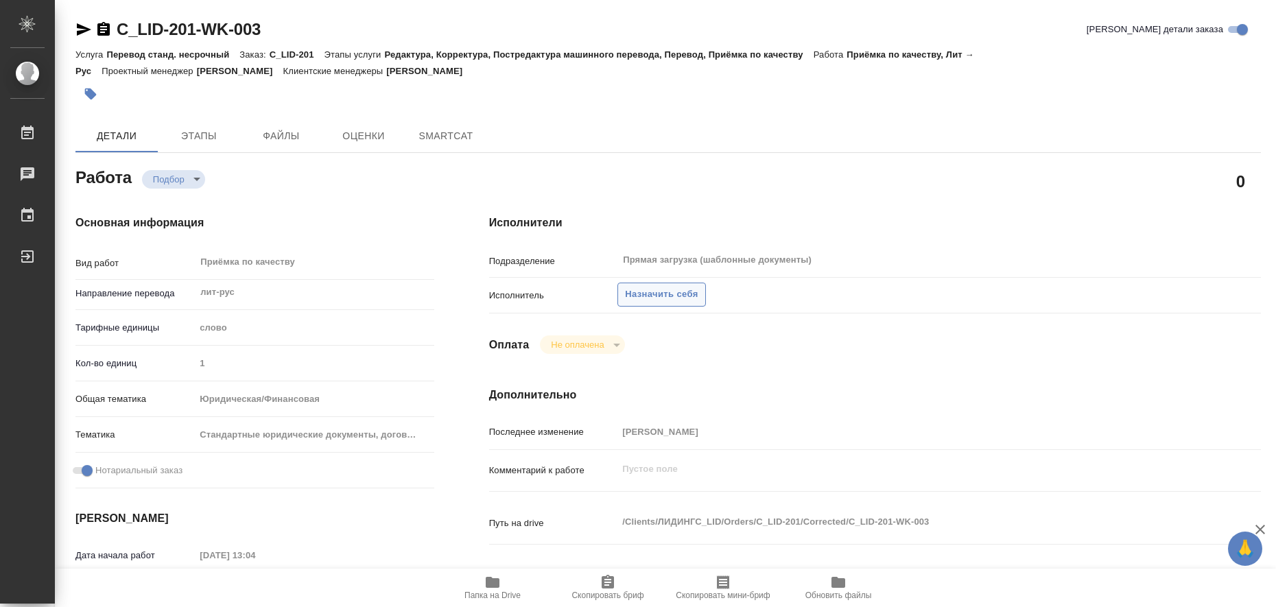
type textarea "x"
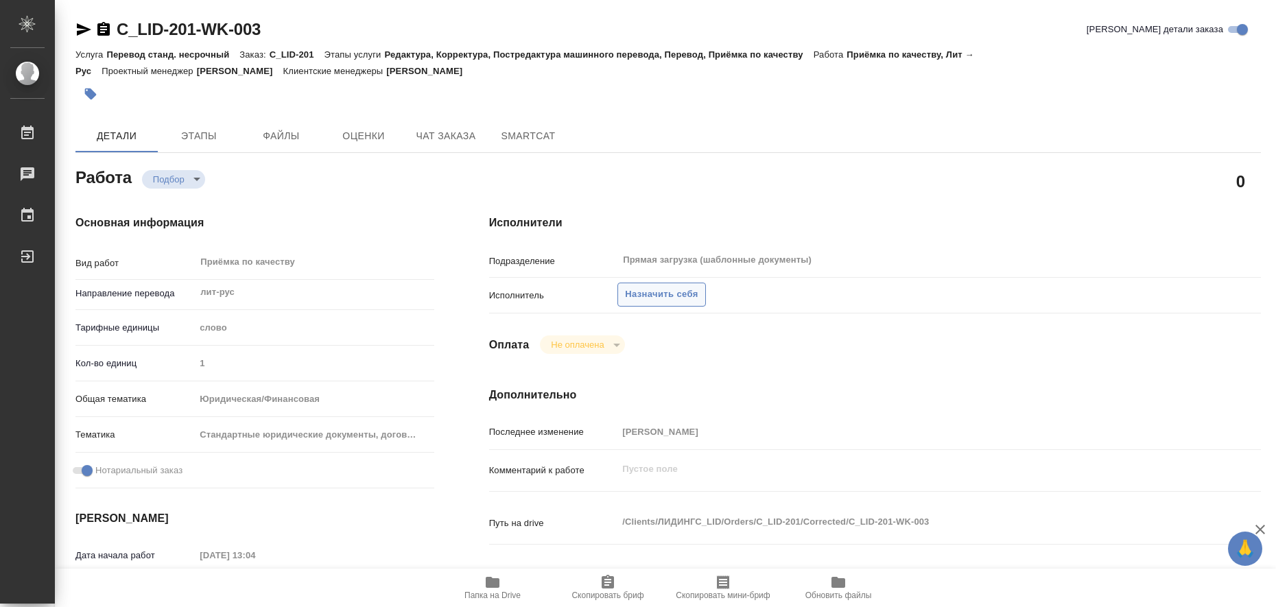
click at [685, 298] on span "Назначить себя" at bounding box center [661, 295] width 73 height 16
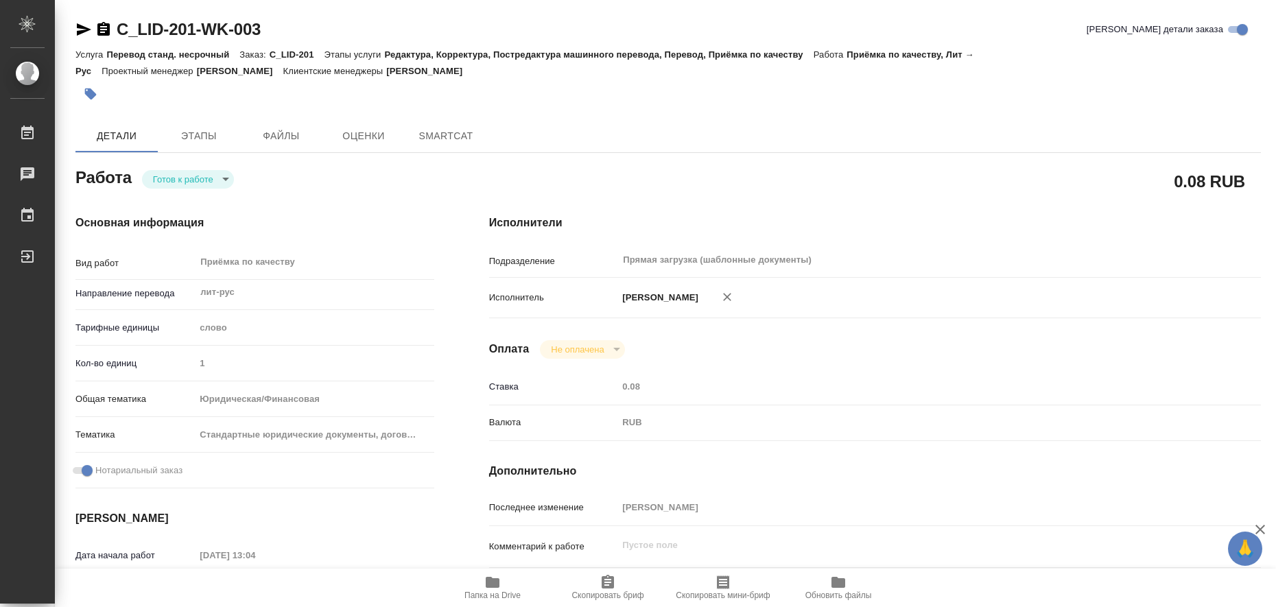
type textarea "x"
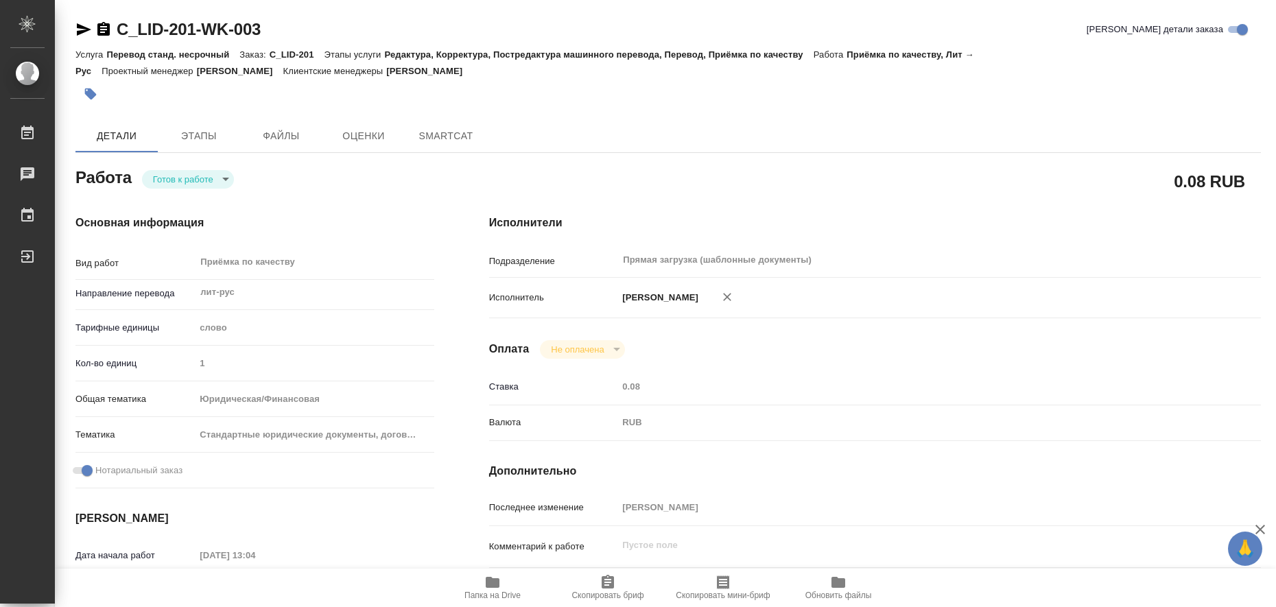
type textarea "x"
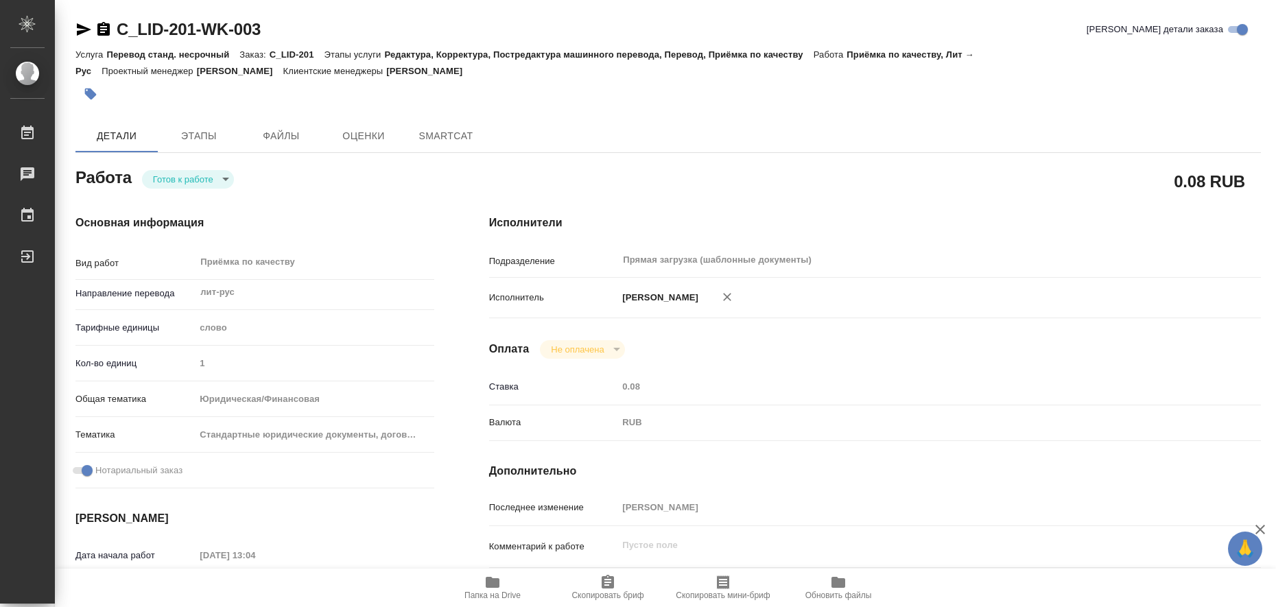
type textarea "x"
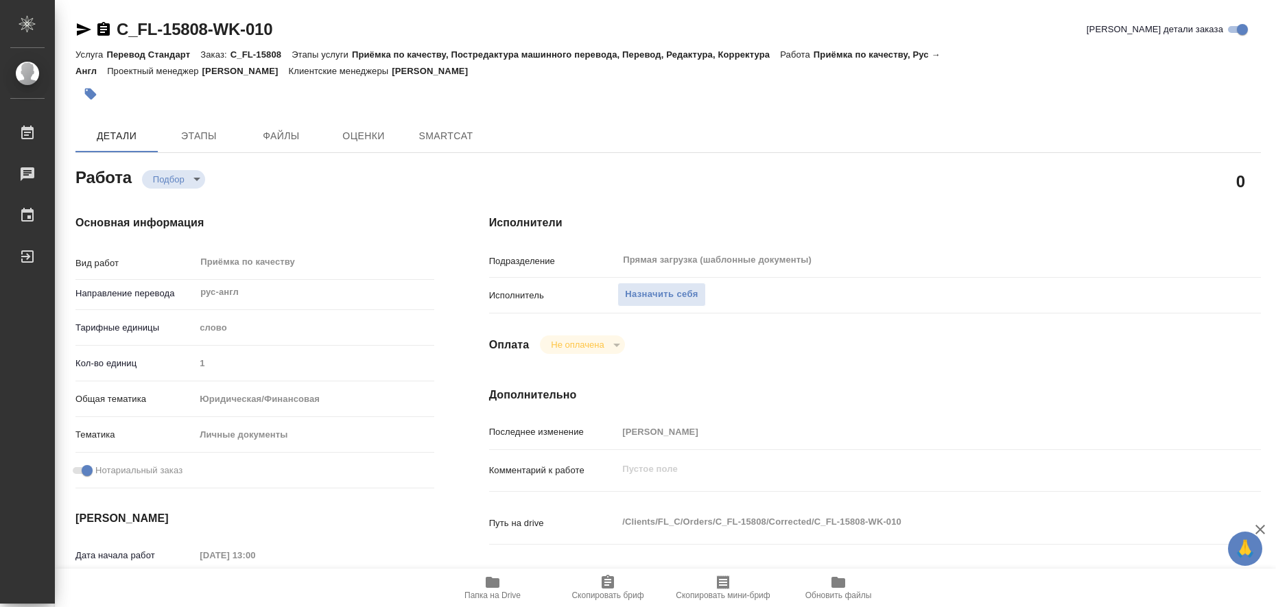
type textarea "x"
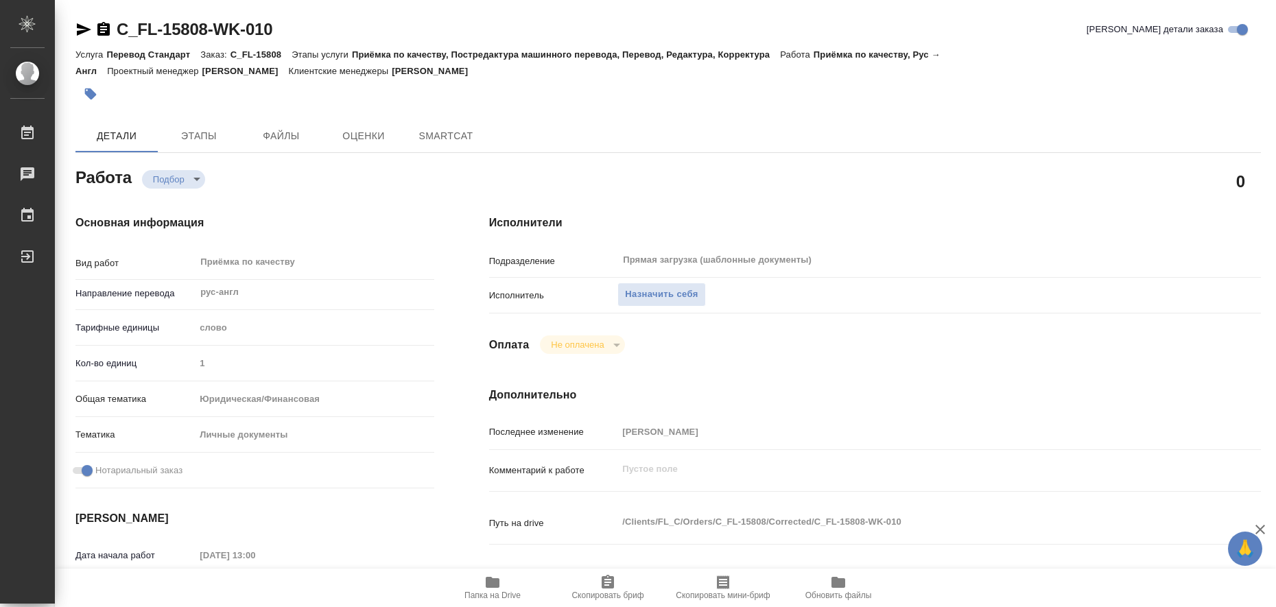
type textarea "x"
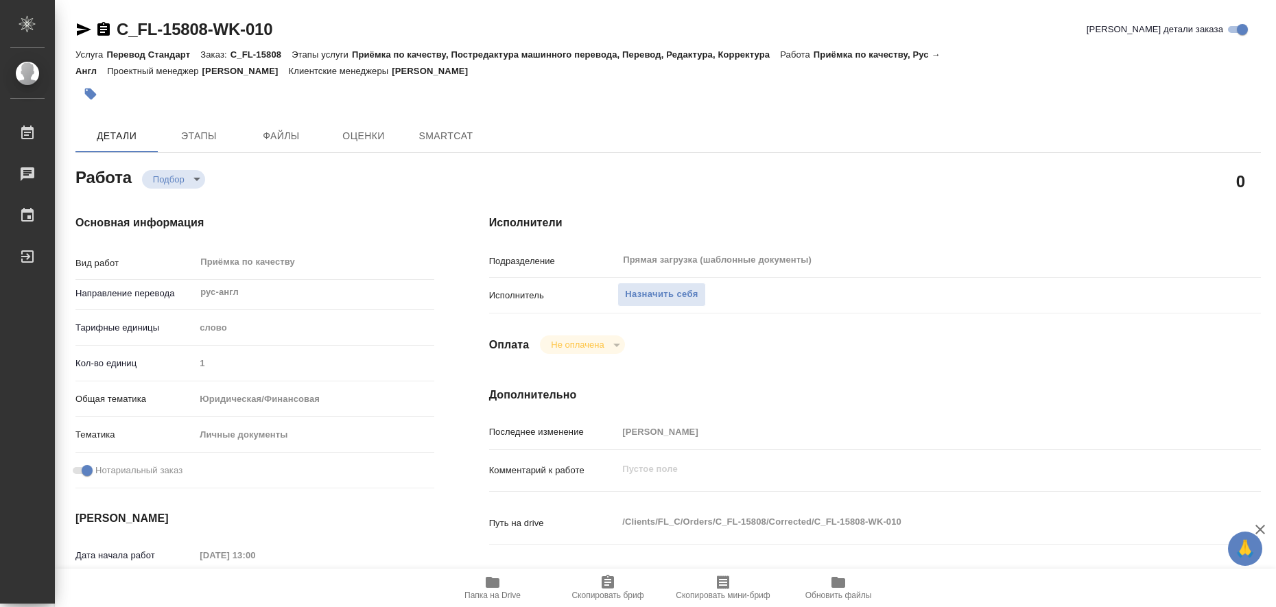
type textarea "x"
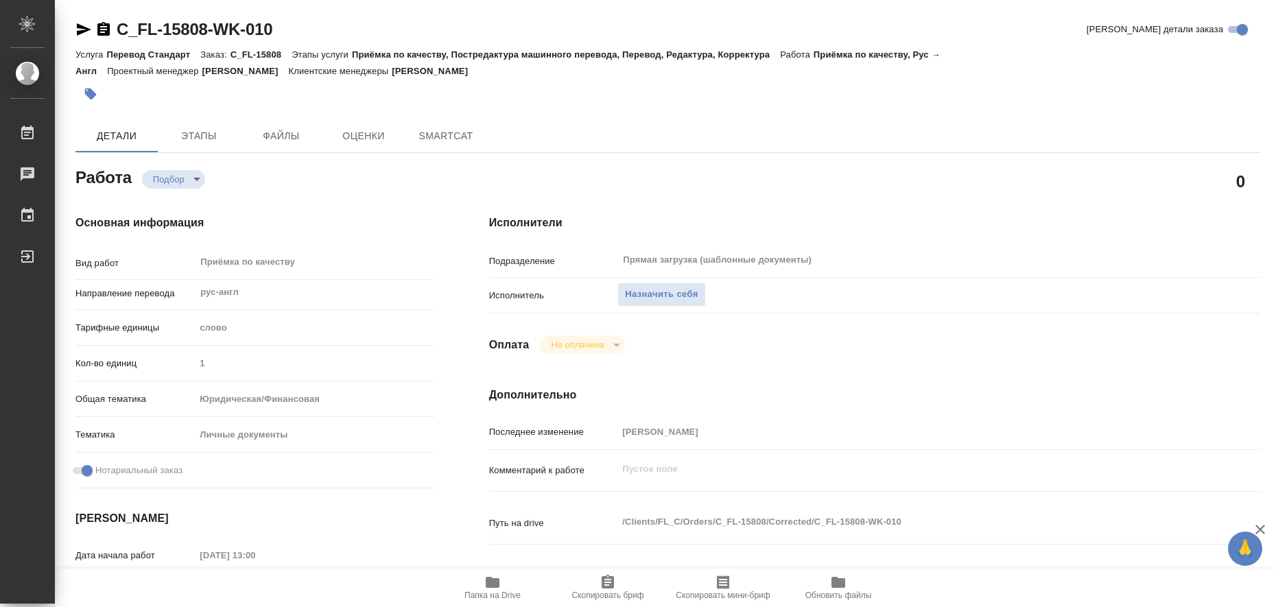
type textarea "x"
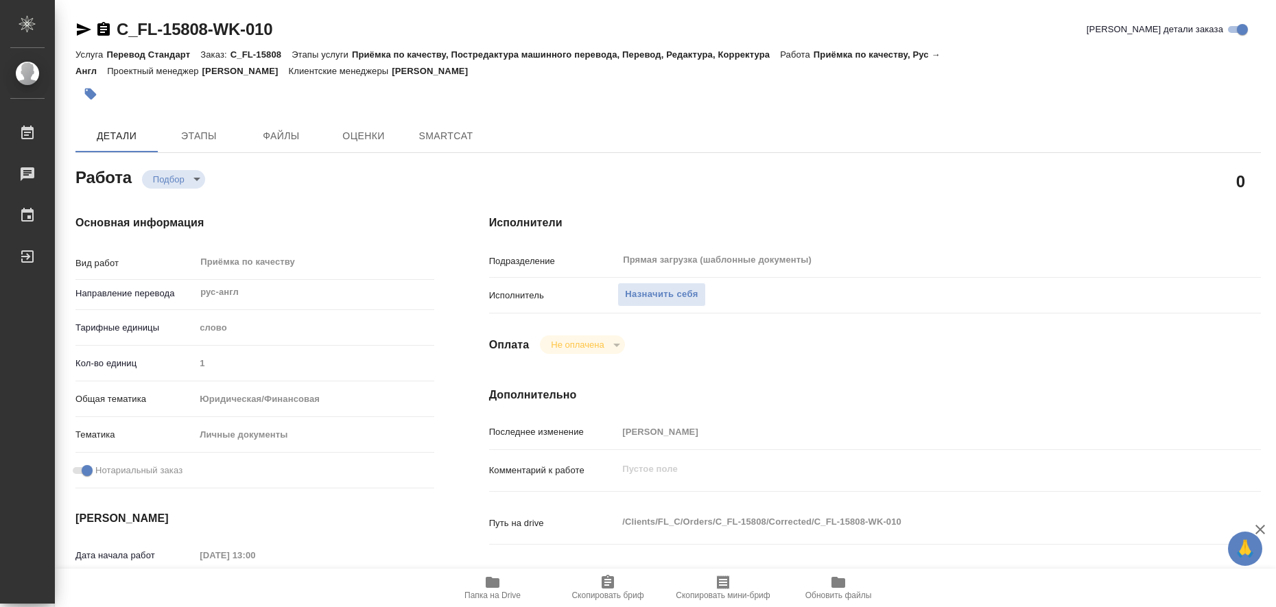
type textarea "x"
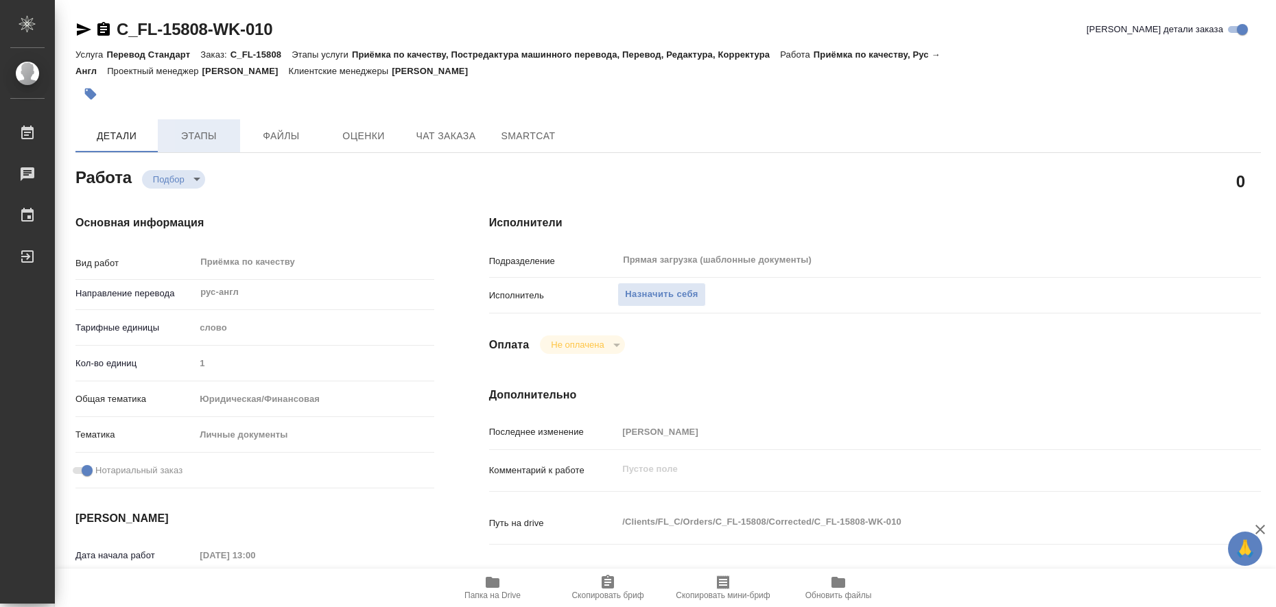
click at [201, 128] on span "Этапы" at bounding box center [199, 136] width 66 height 17
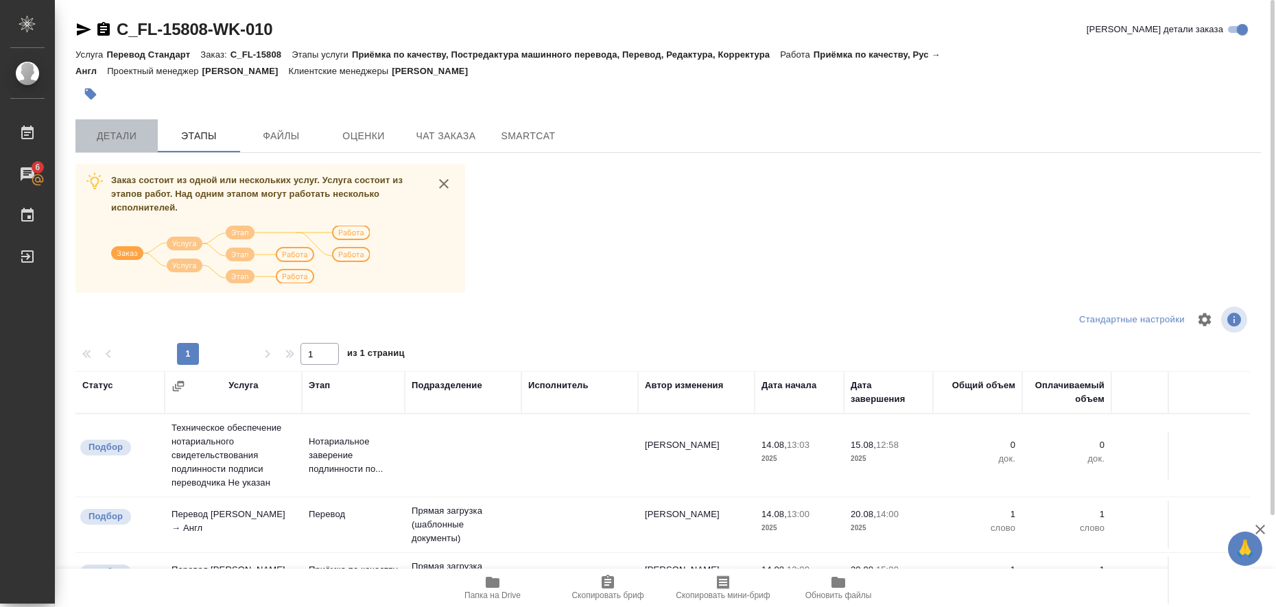
click at [121, 137] on span "Детали" at bounding box center [117, 136] width 66 height 17
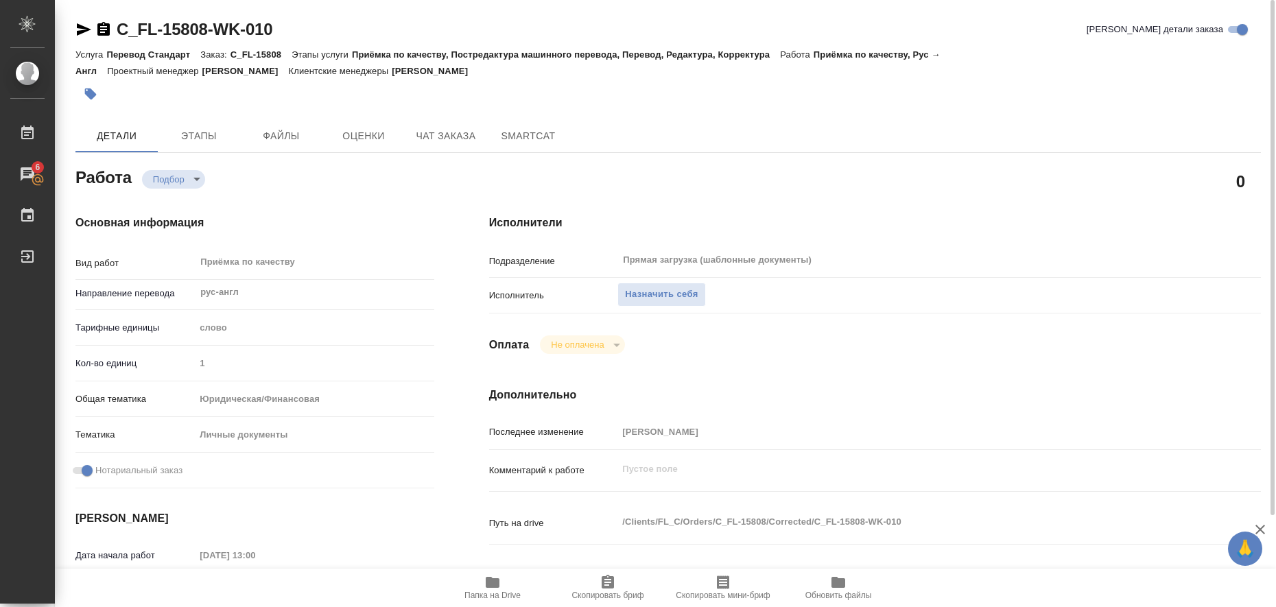
type textarea "x"
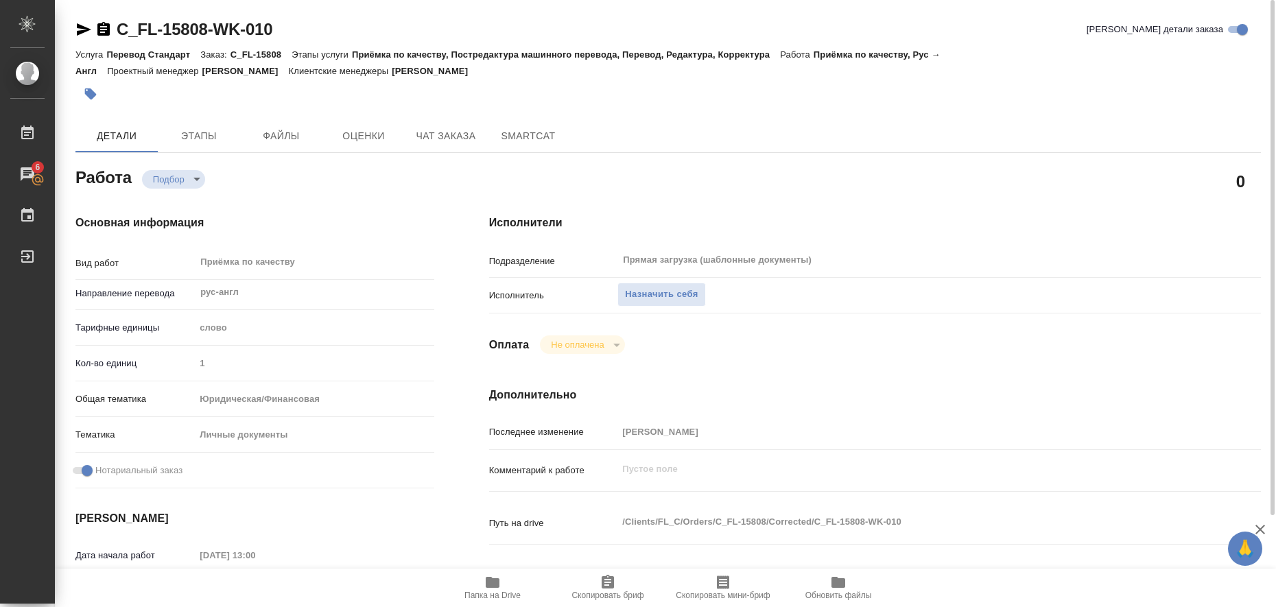
type textarea "x"
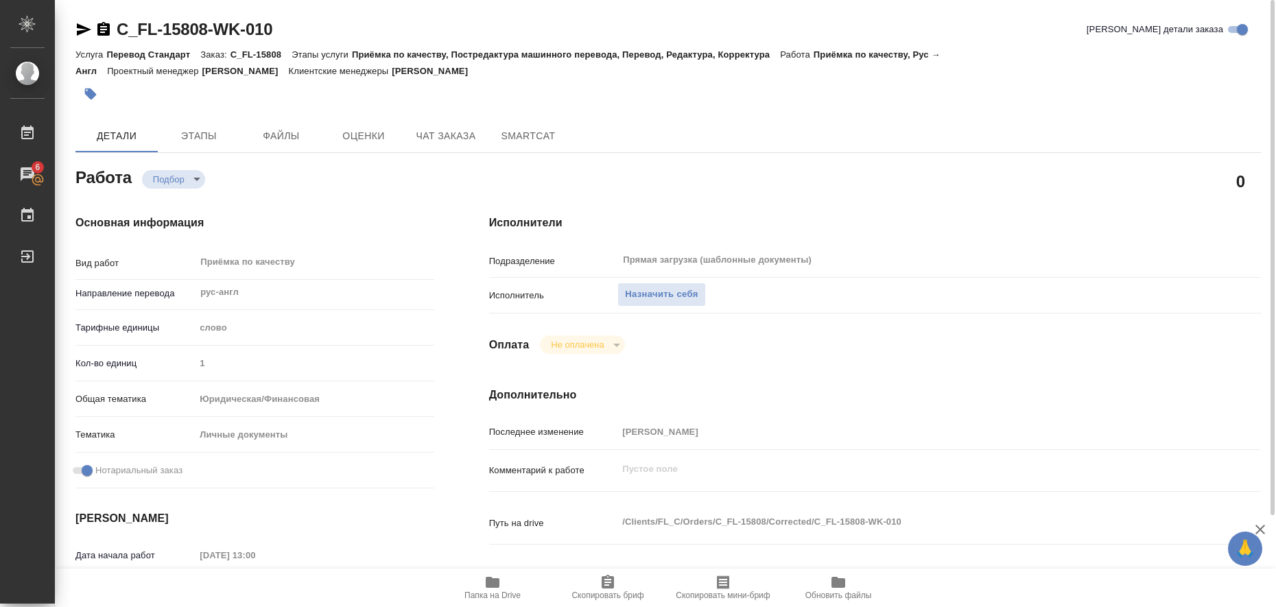
type textarea "x"
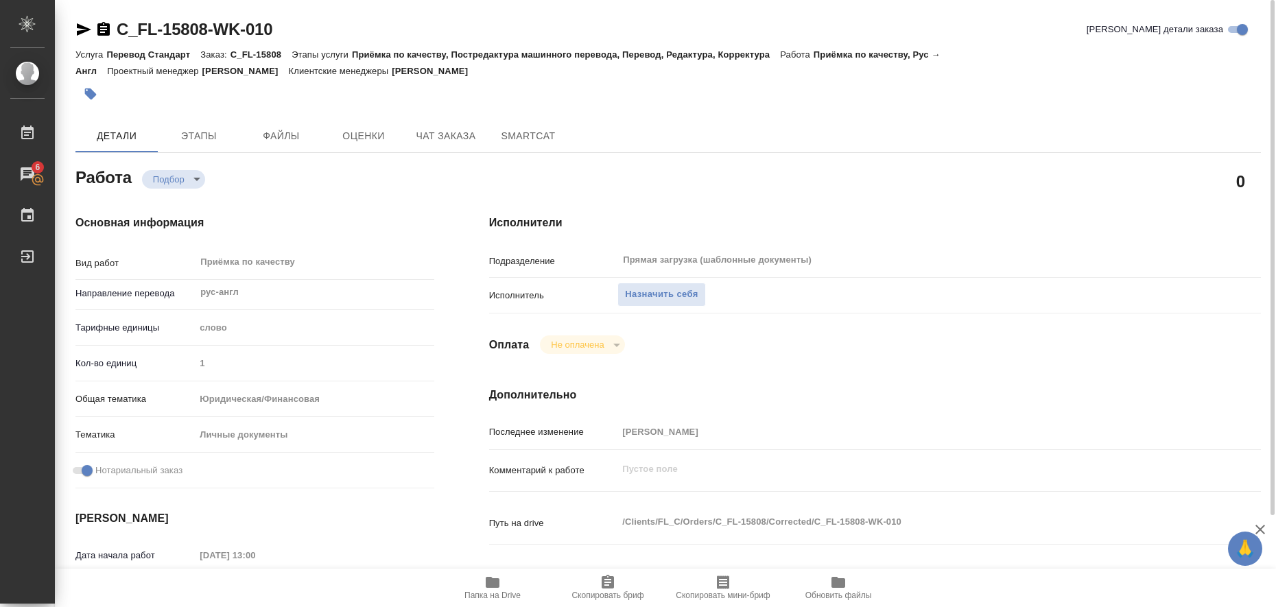
click at [490, 577] on icon "button" at bounding box center [493, 582] width 14 height 11
click at [685, 294] on span "Назначить себя" at bounding box center [661, 295] width 73 height 16
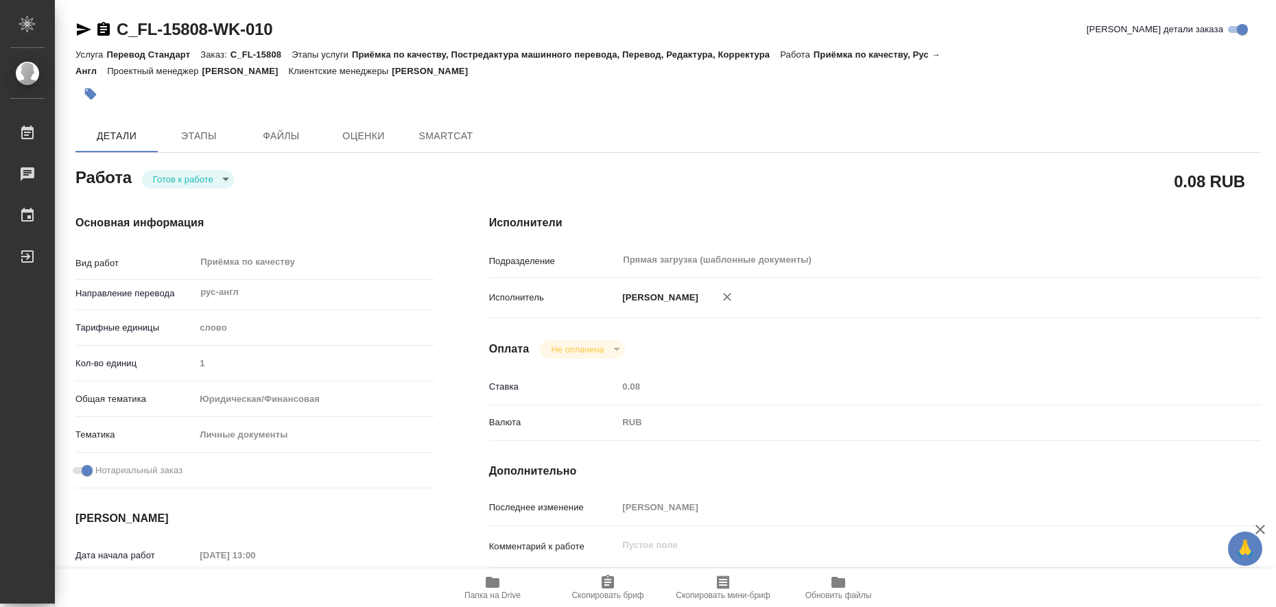
type textarea "x"
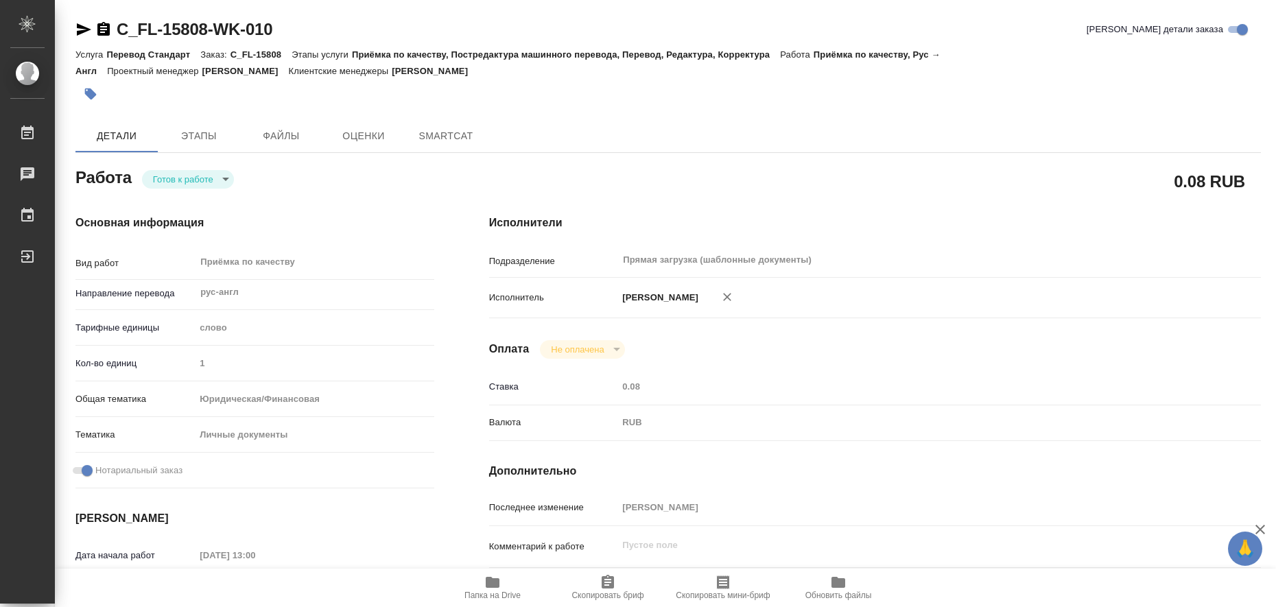
type textarea "x"
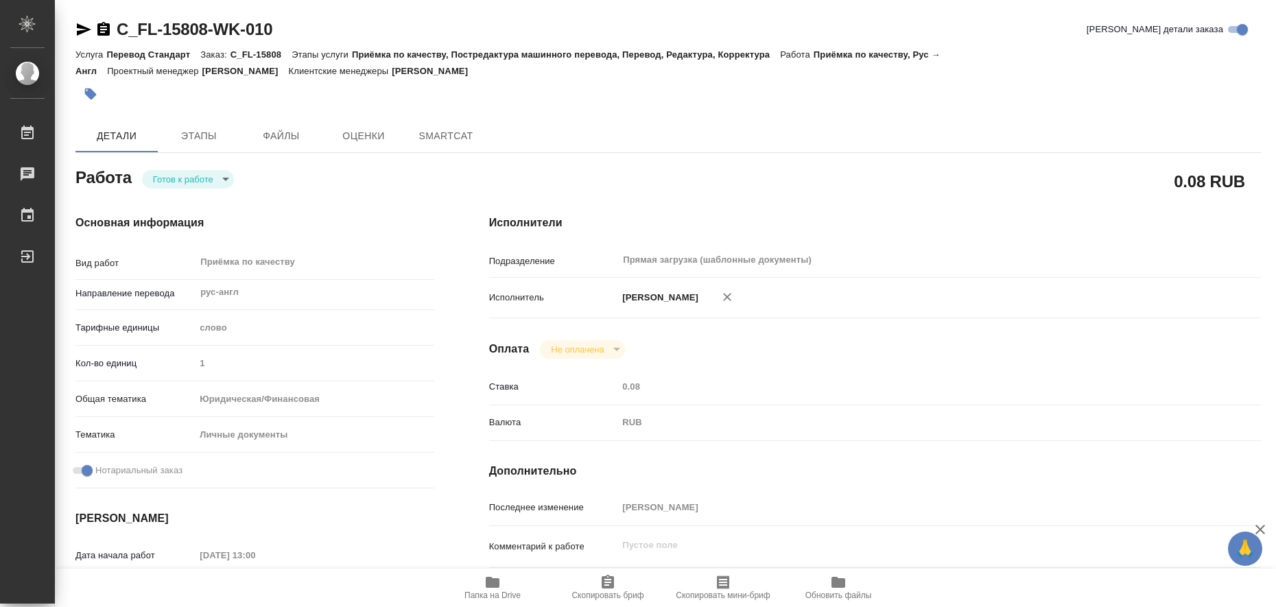
type textarea "x"
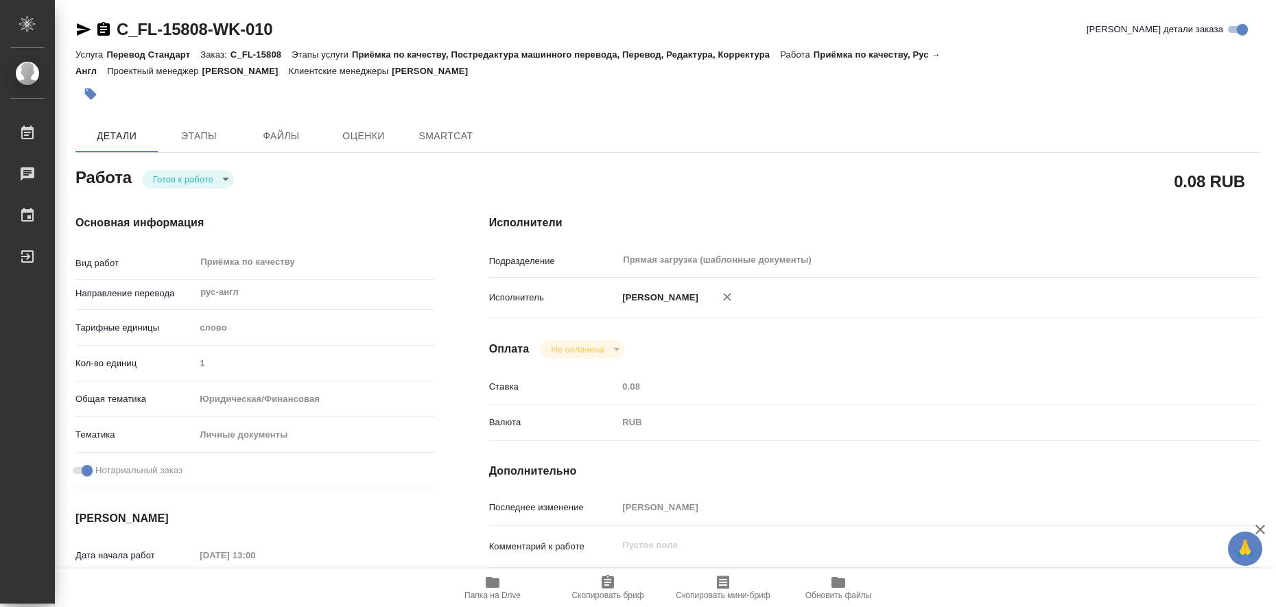
type textarea "x"
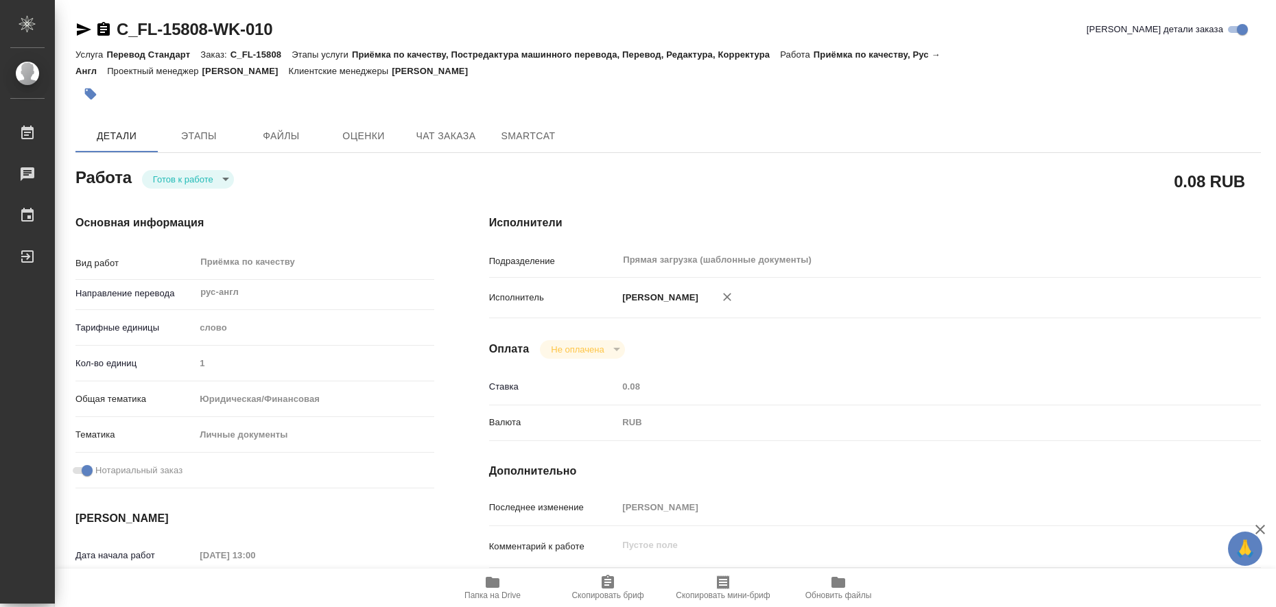
type textarea "x"
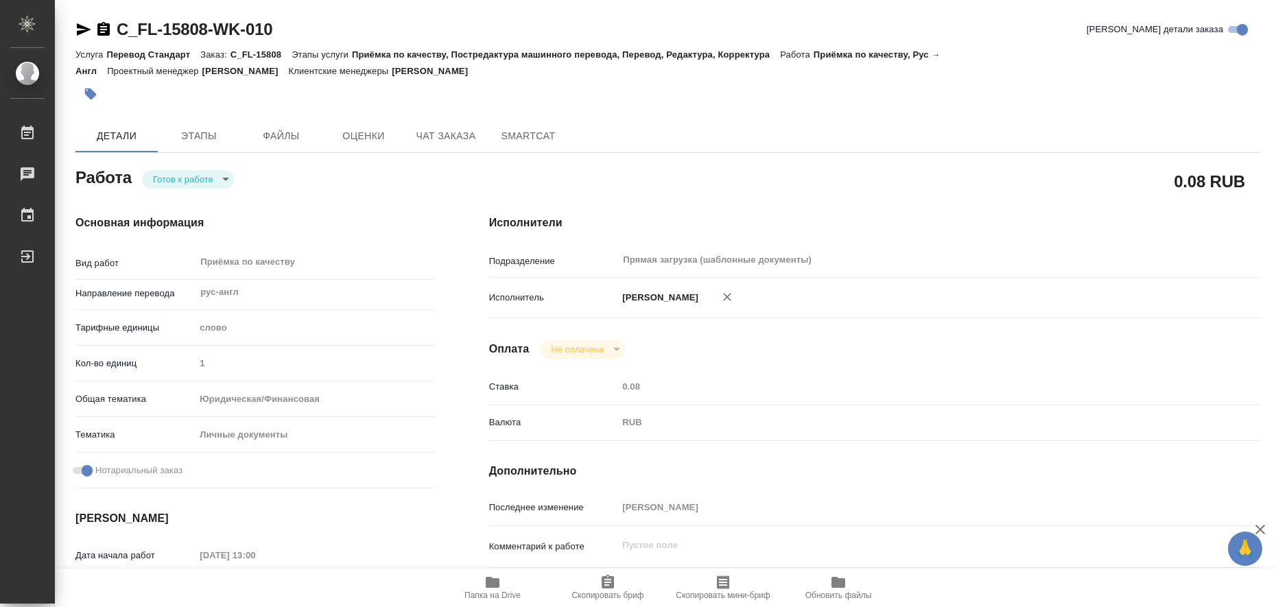
type textarea "x"
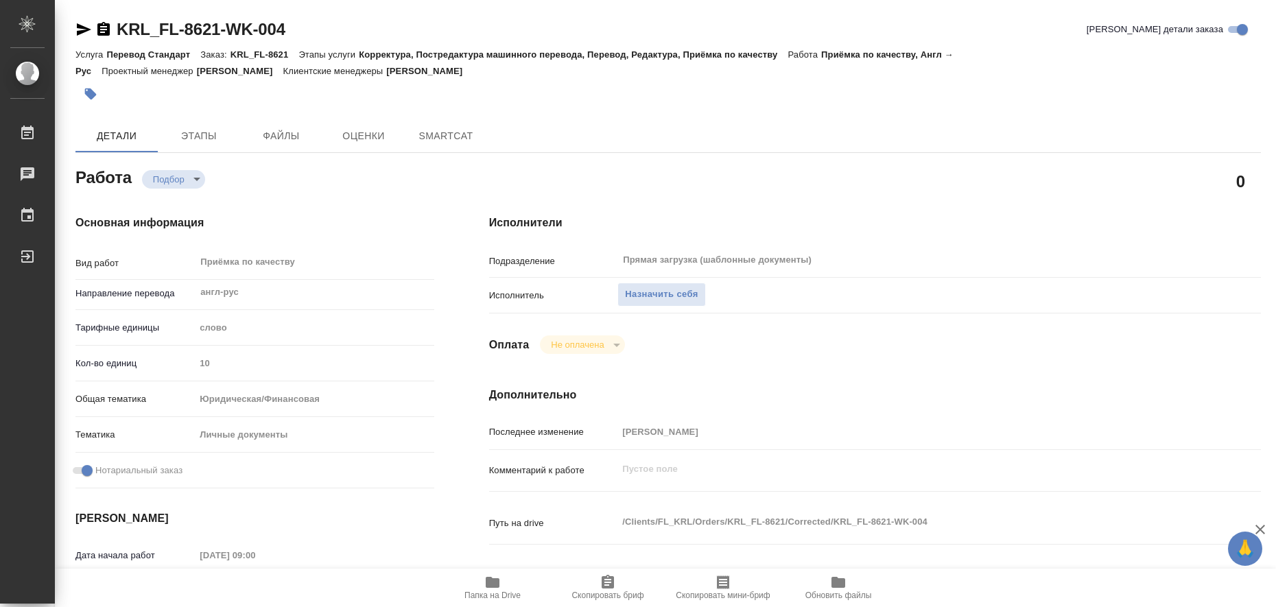
type textarea "x"
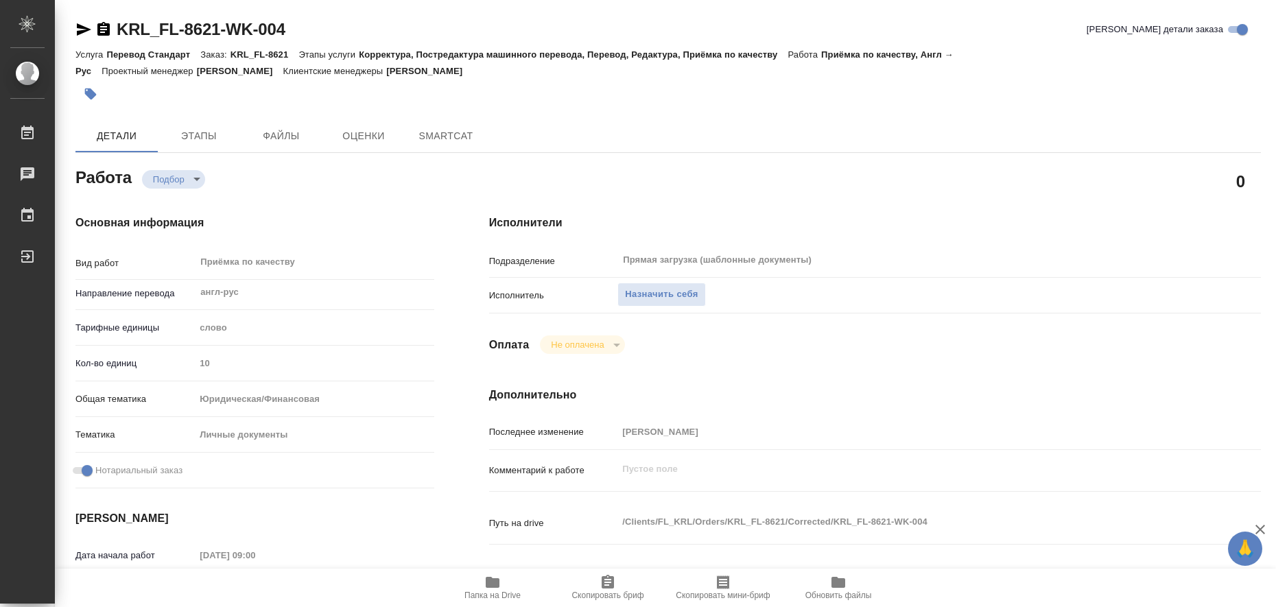
type textarea "x"
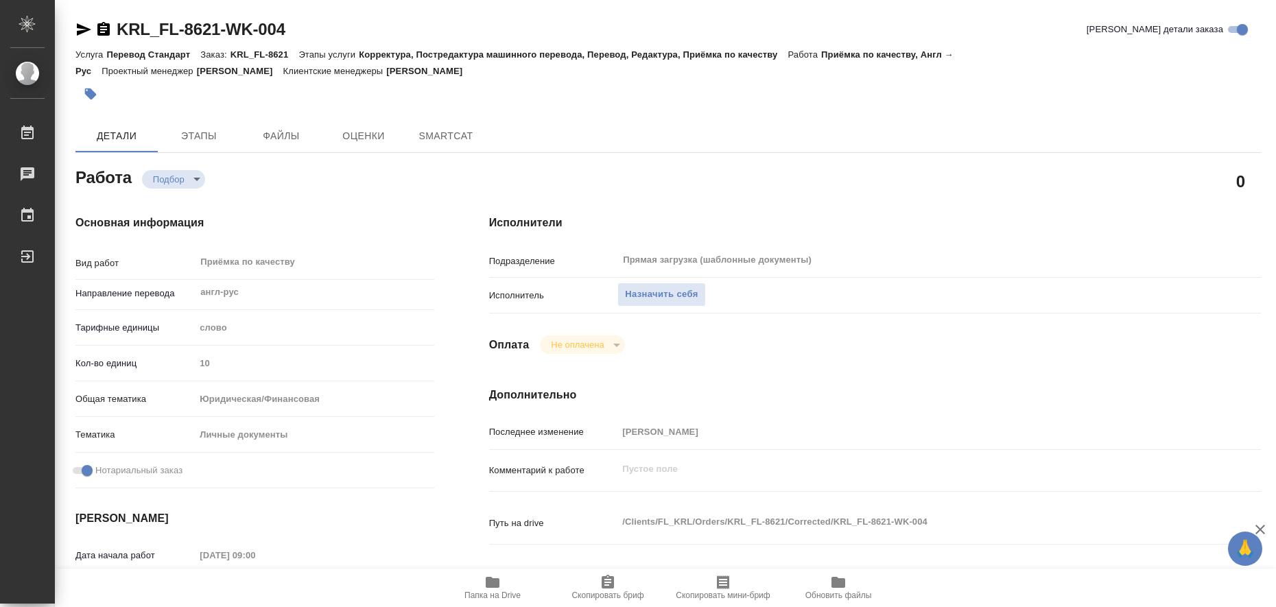
type textarea "x"
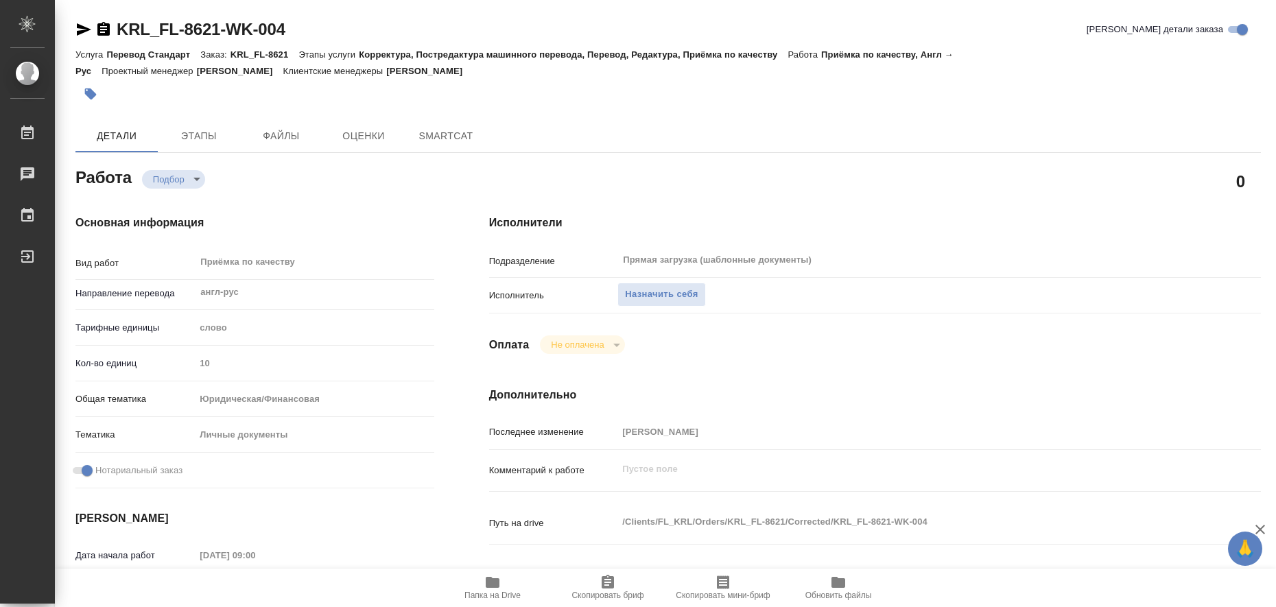
type textarea "x"
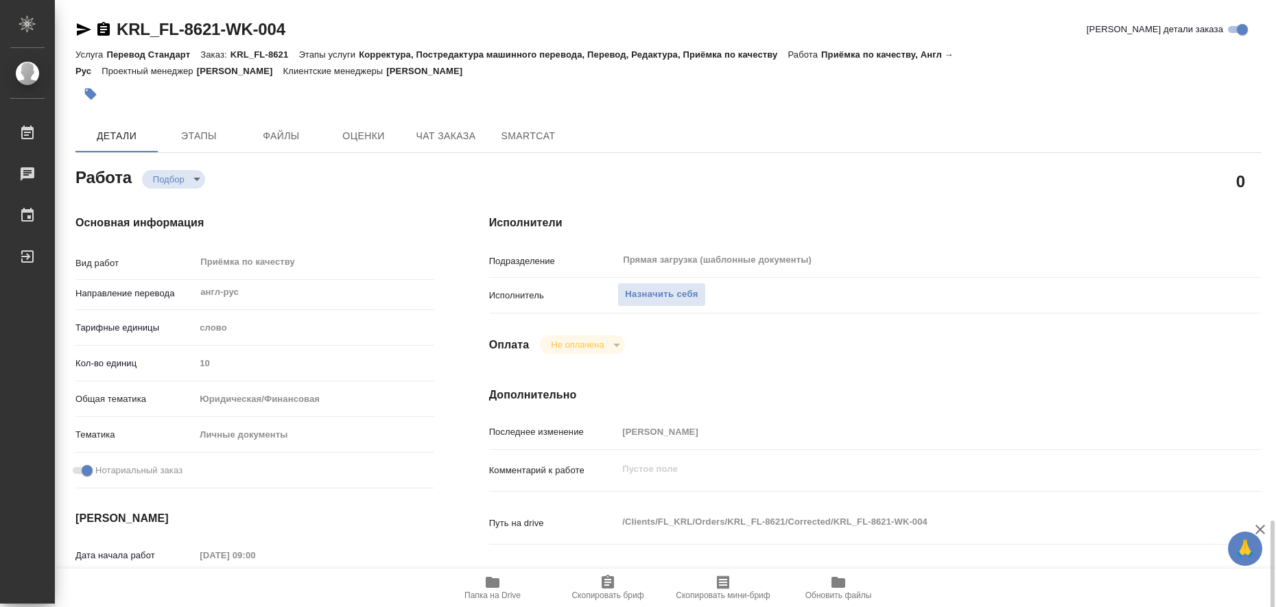
scroll to position [429, 0]
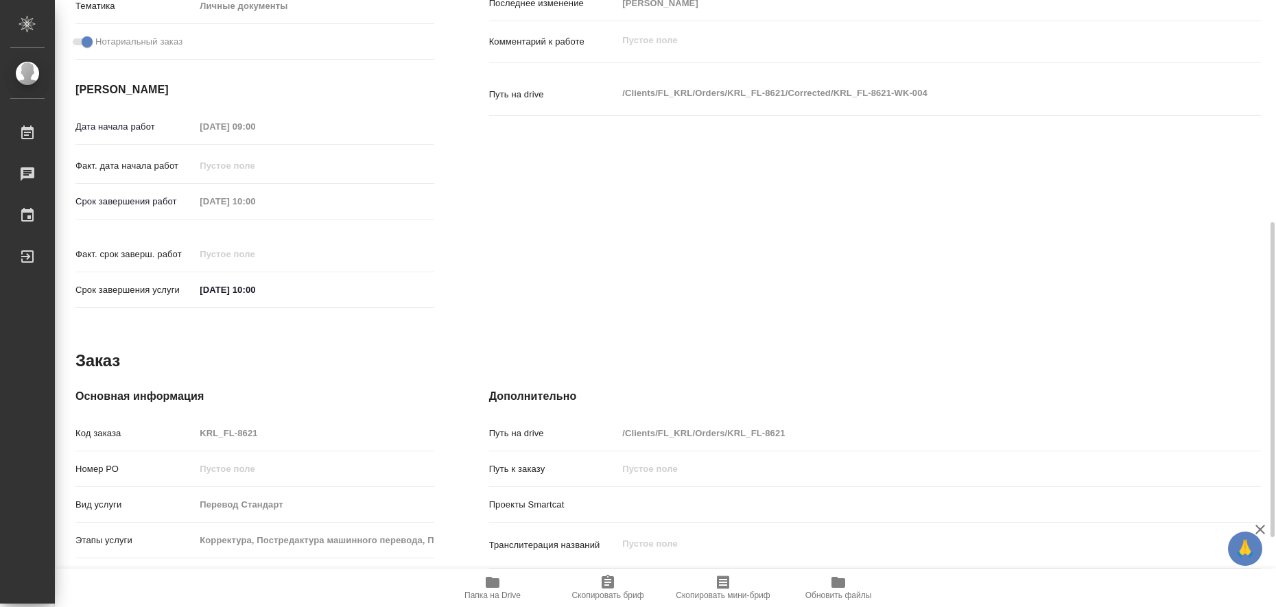
type textarea "x"
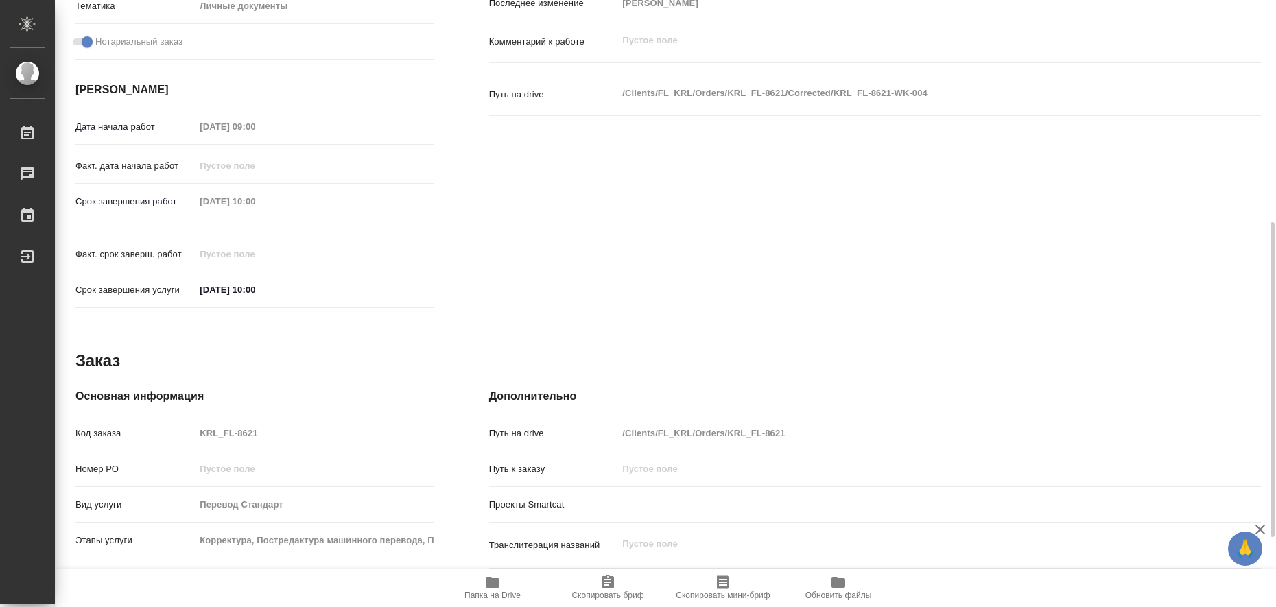
click at [493, 582] on icon "button" at bounding box center [493, 582] width 14 height 11
type textarea "x"
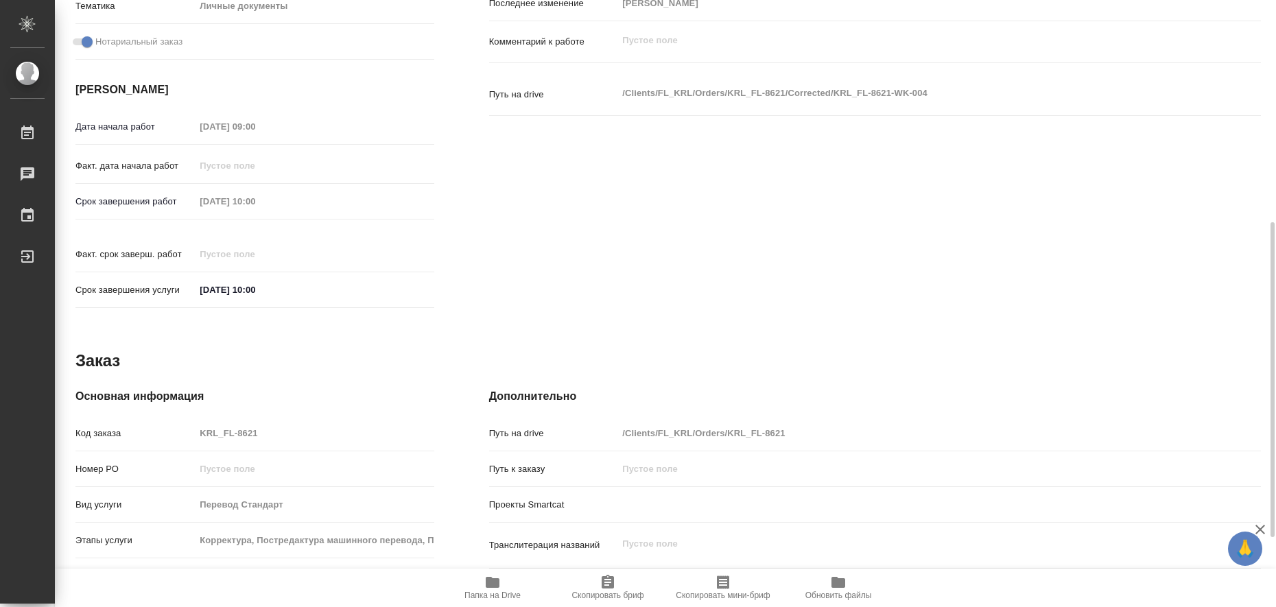
type textarea "x"
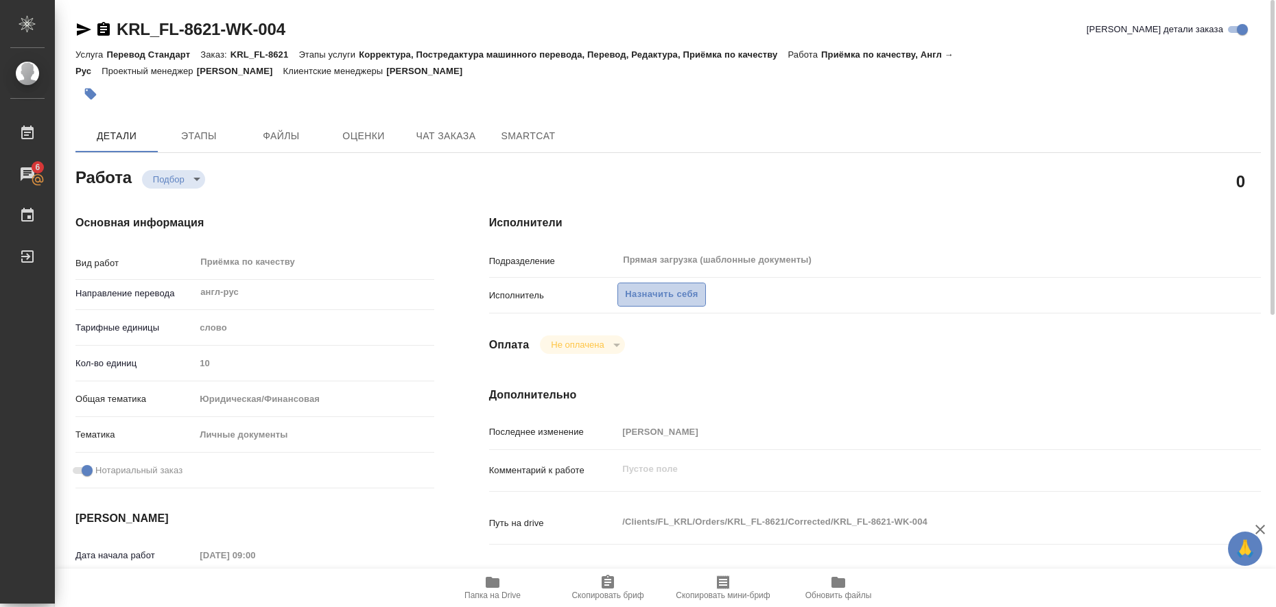
click at [657, 301] on span "Назначить себя" at bounding box center [661, 295] width 73 height 16
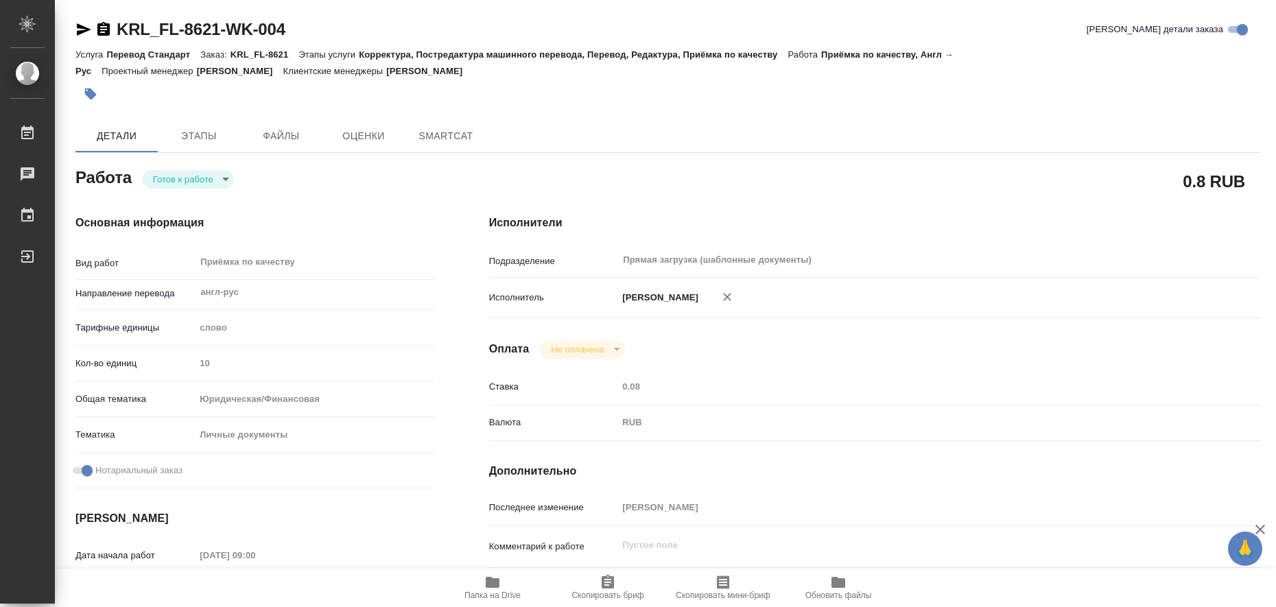
type textarea "x"
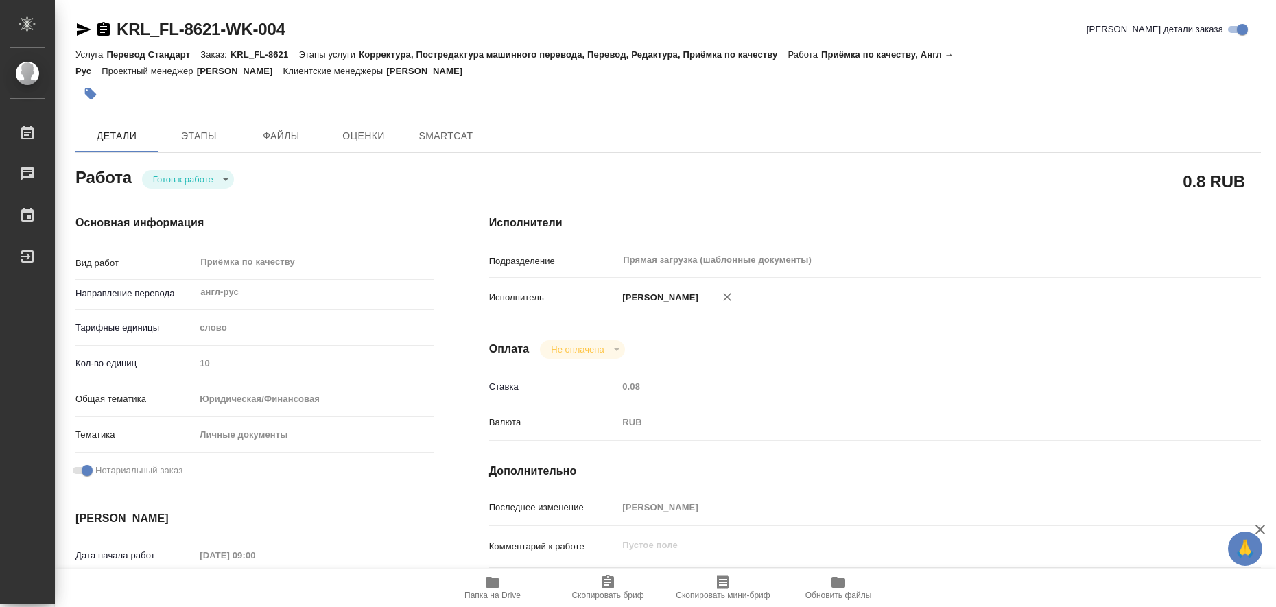
type textarea "x"
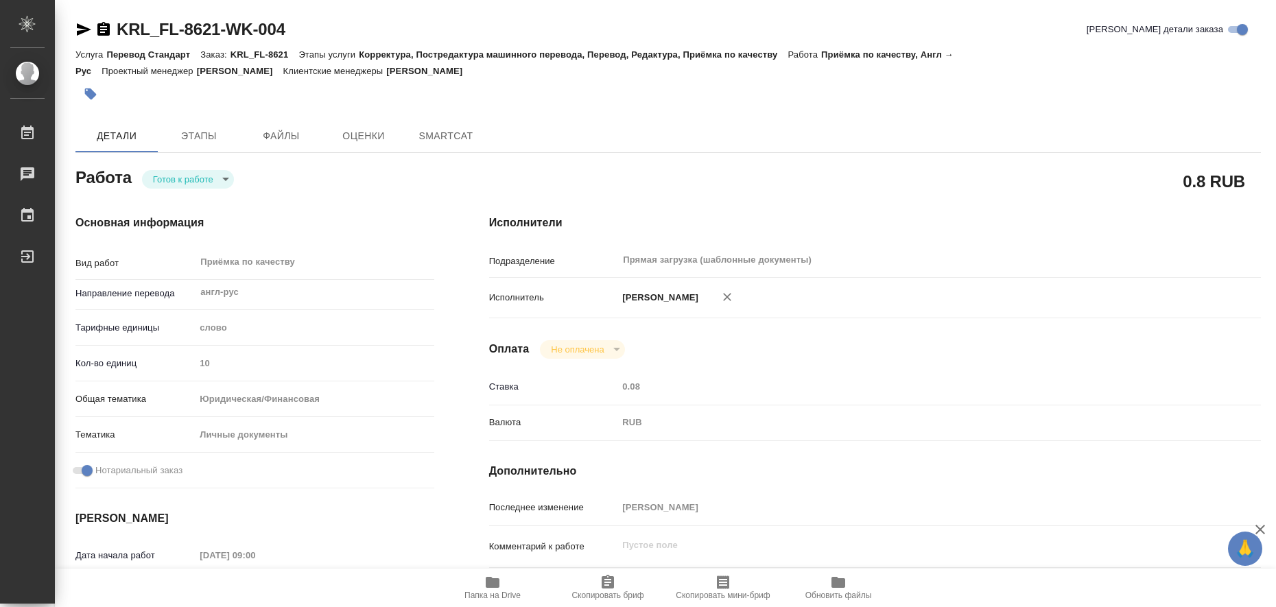
type textarea "x"
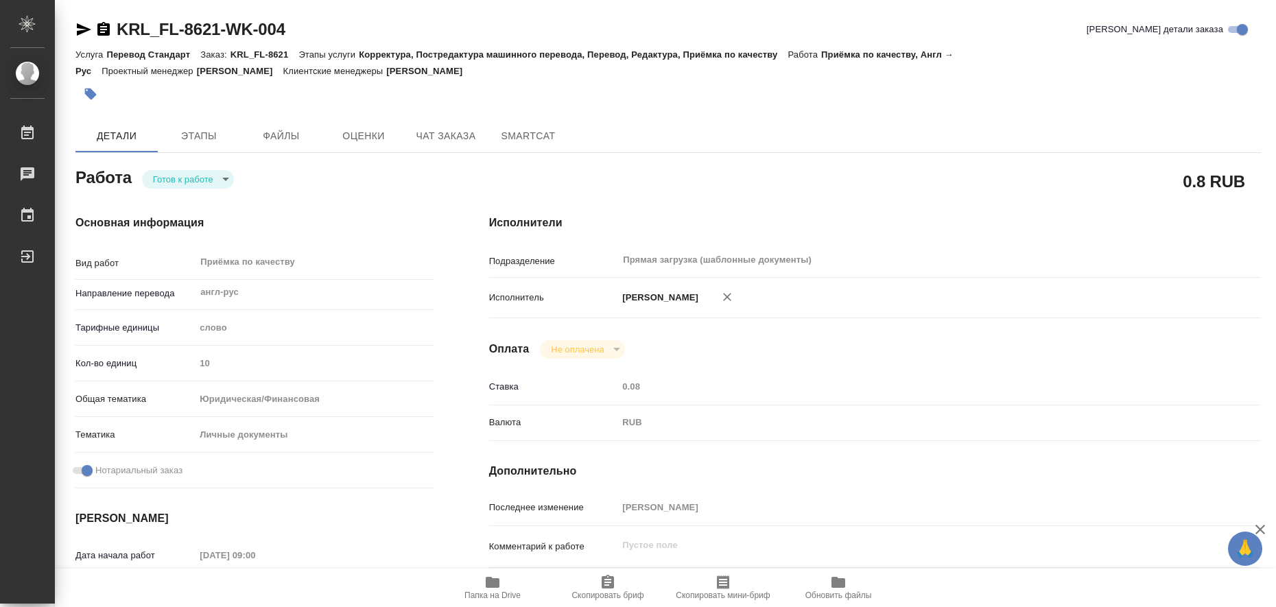
type textarea "x"
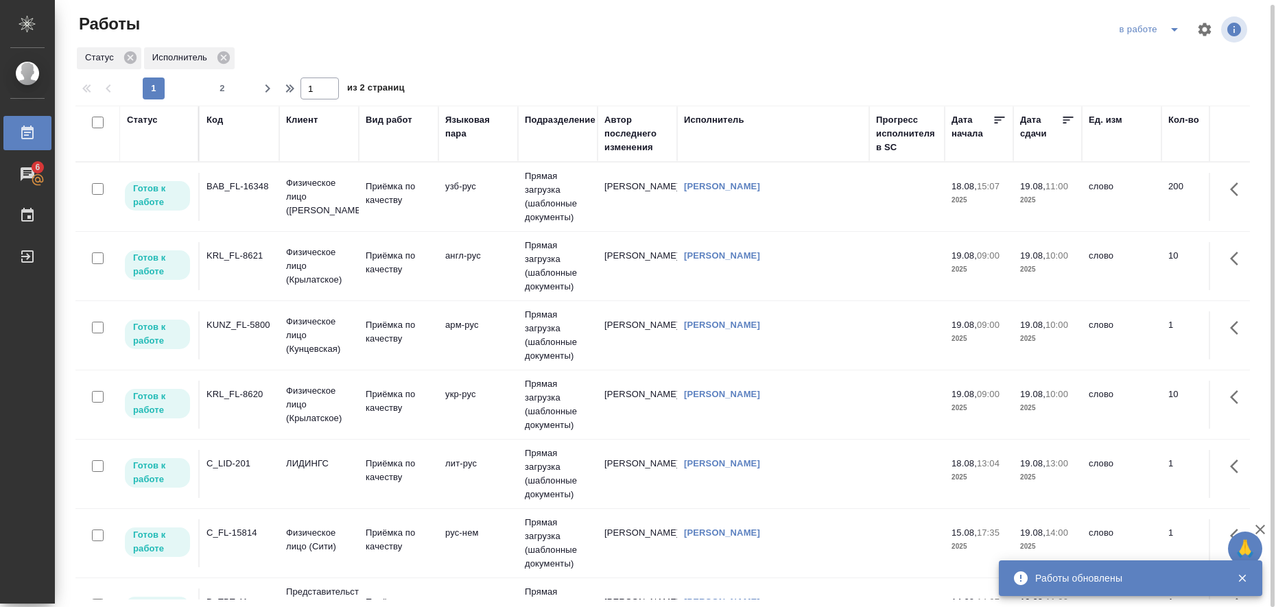
click at [1172, 33] on icon "split button" at bounding box center [1174, 29] width 16 height 16
click at [1153, 56] on li "Стандартные настройки" at bounding box center [1152, 52] width 132 height 22
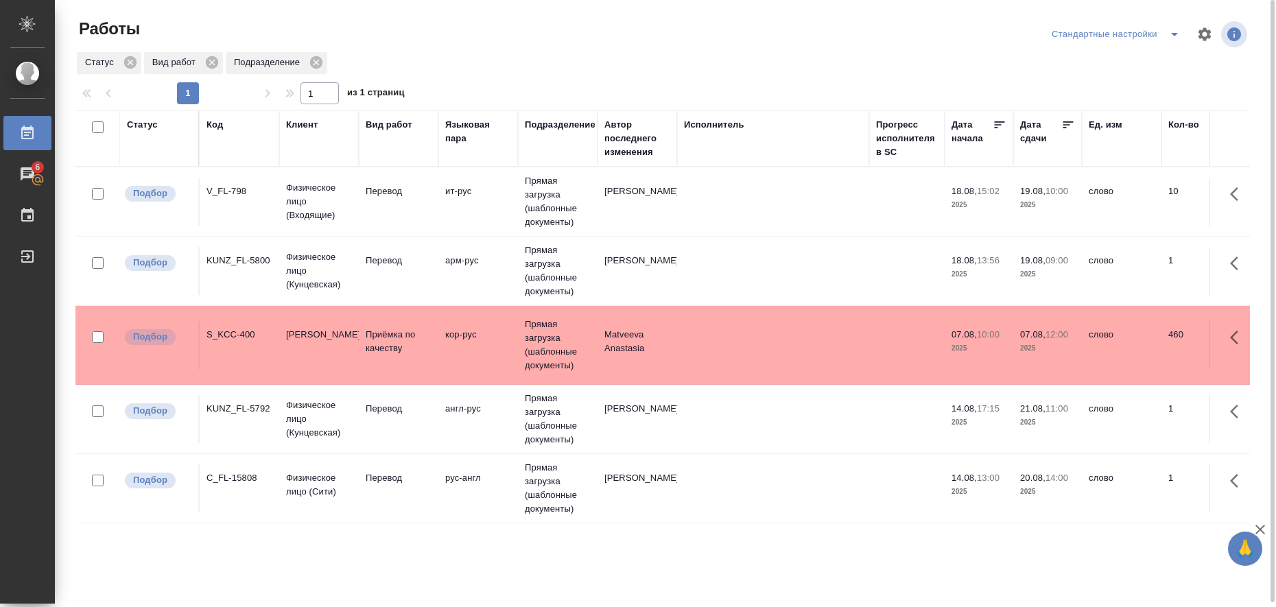
click at [440, 226] on td "кор-рус" at bounding box center [478, 202] width 80 height 48
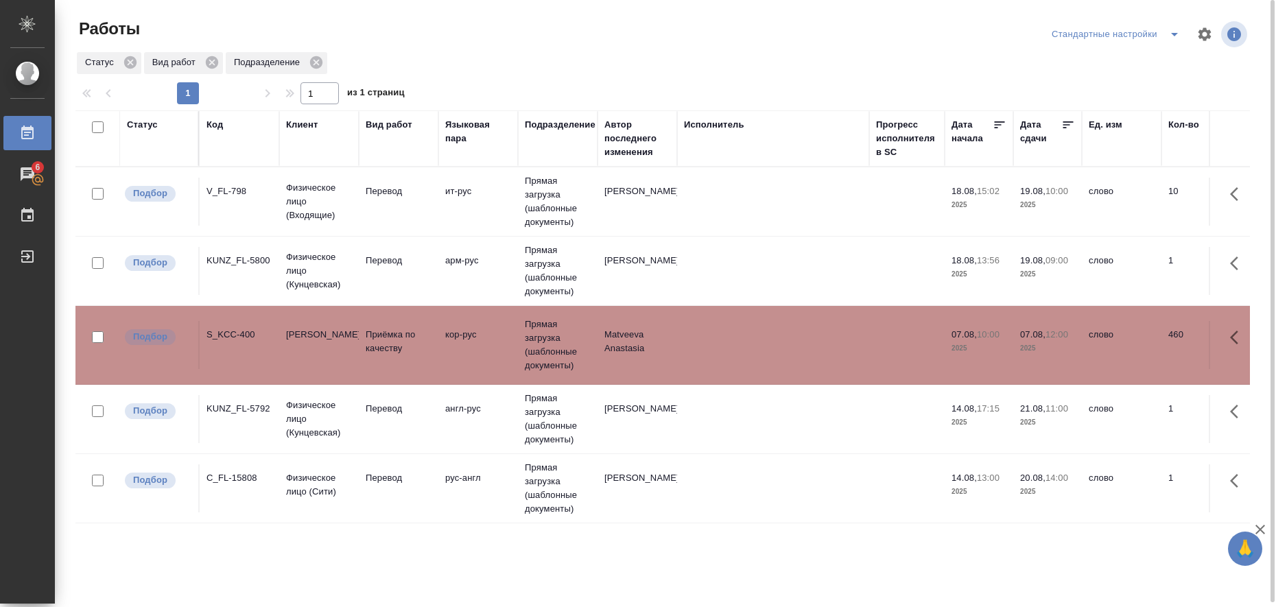
click at [440, 226] on td "кор-рус" at bounding box center [478, 202] width 80 height 48
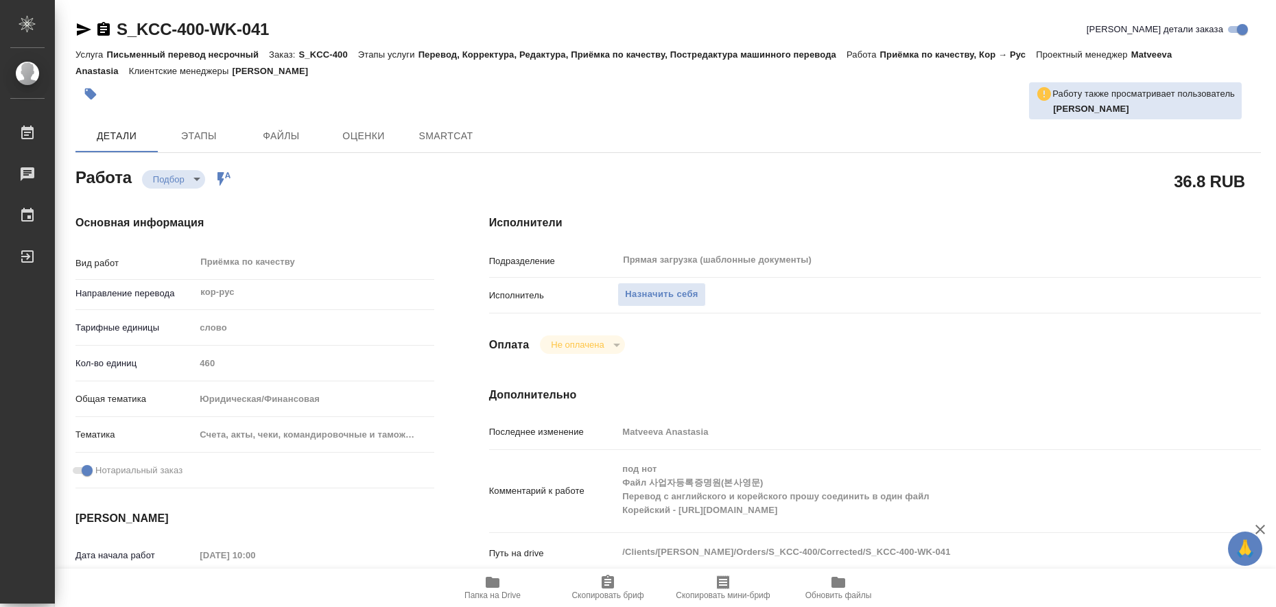
type textarea "x"
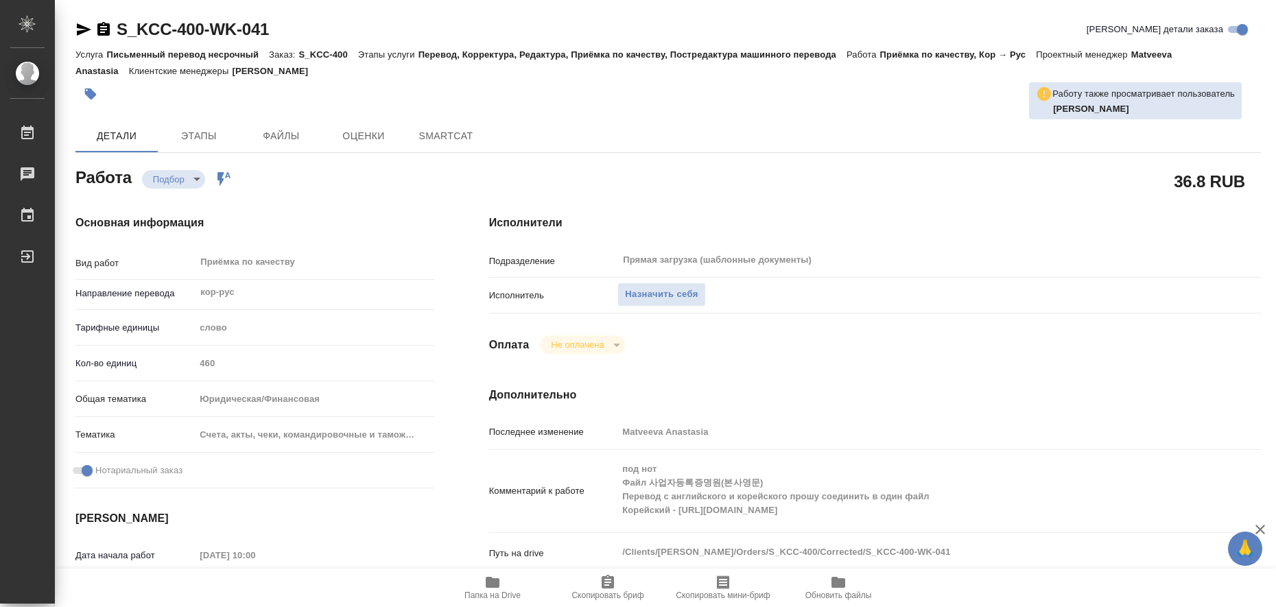
type textarea "x"
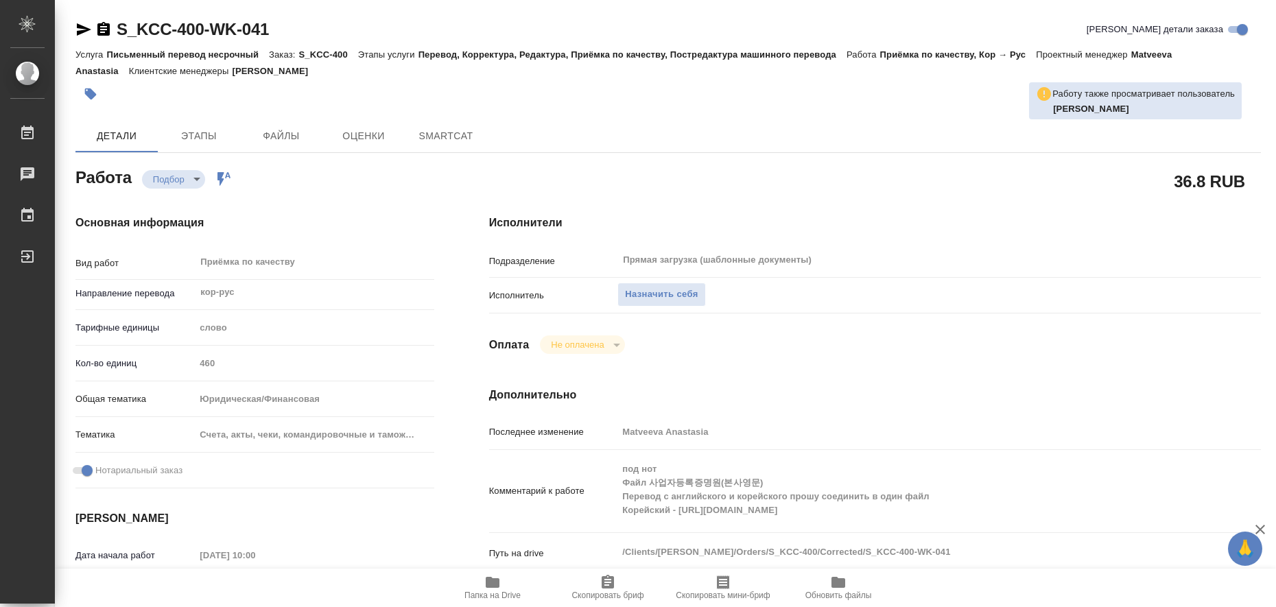
type textarea "x"
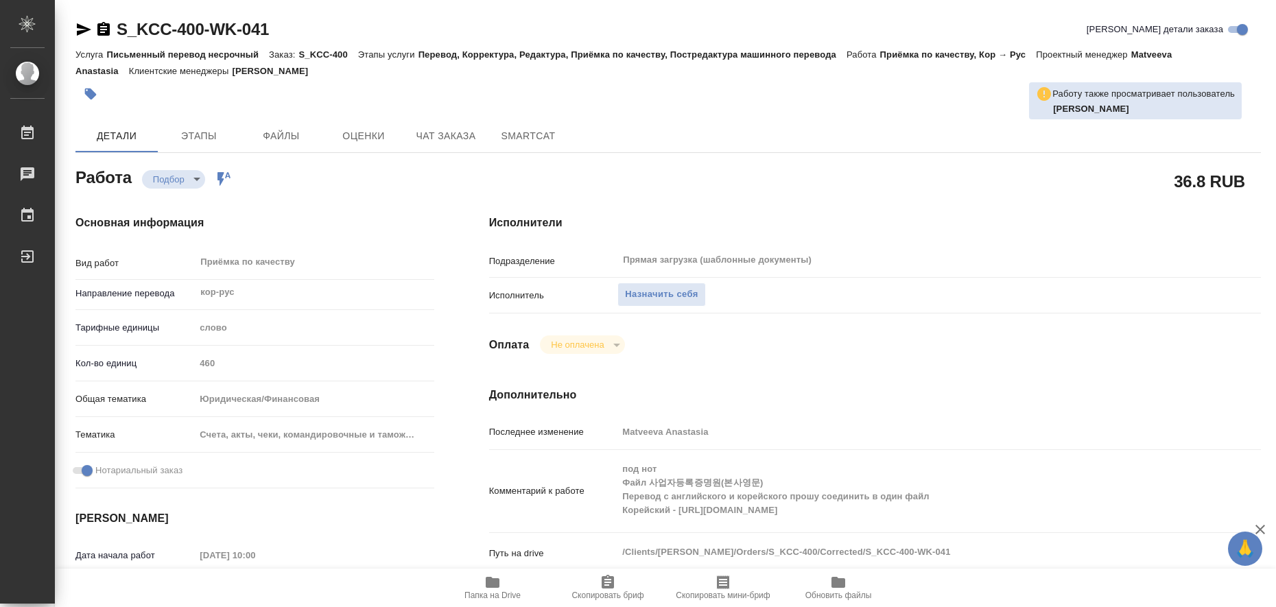
type textarea "x"
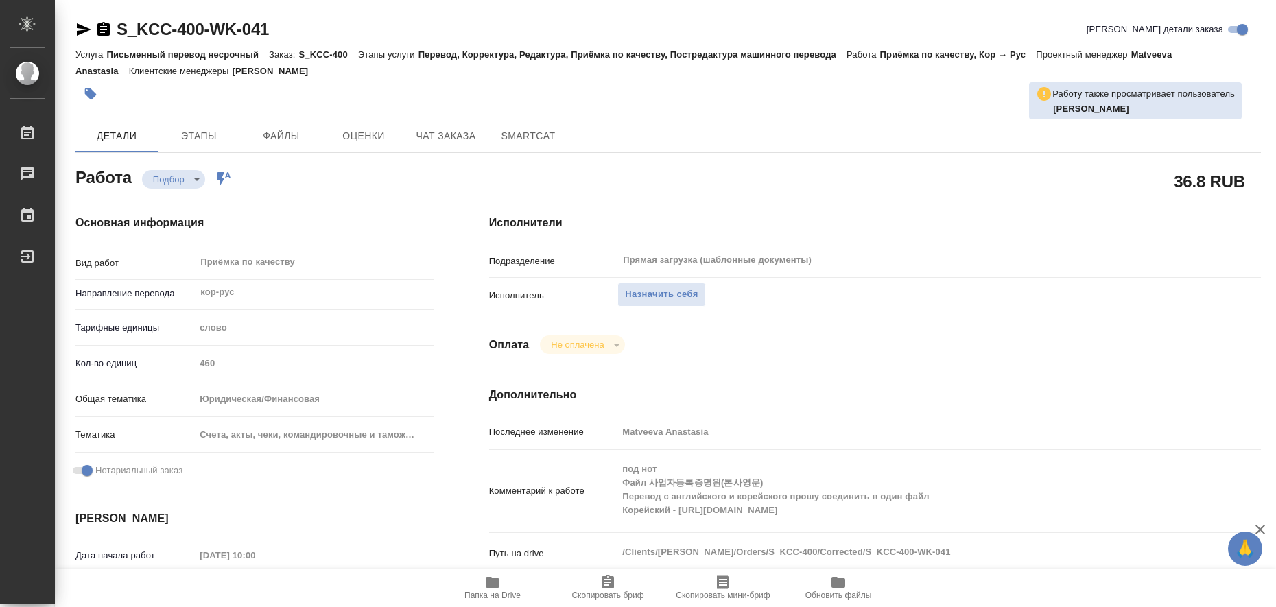
type textarea "x"
